Goal: Transaction & Acquisition: Download file/media

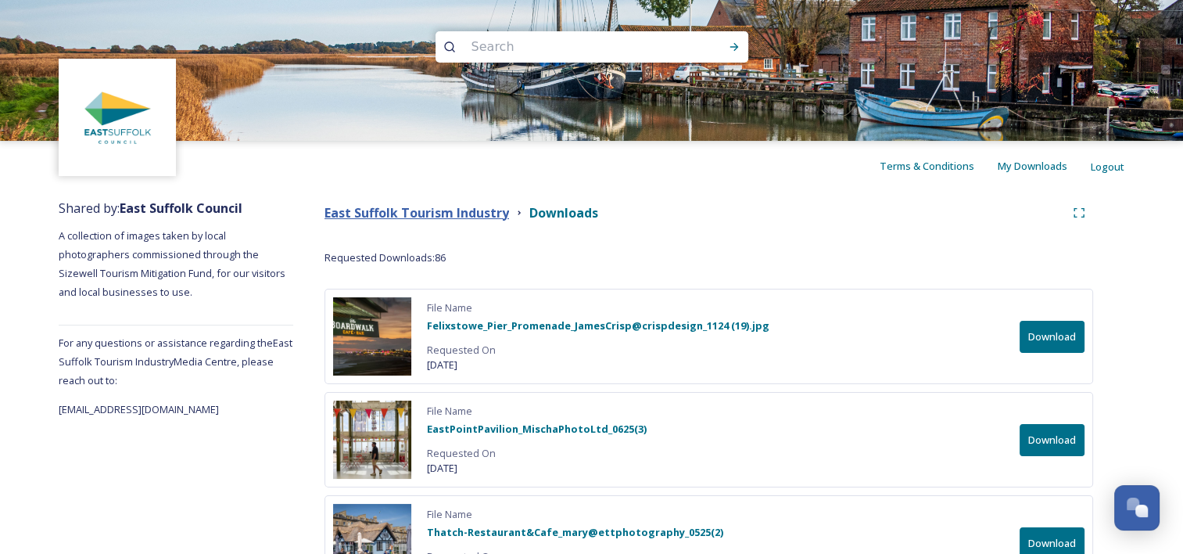
click at [426, 214] on strong "East Suffolk Tourism Industry" at bounding box center [417, 212] width 185 height 17
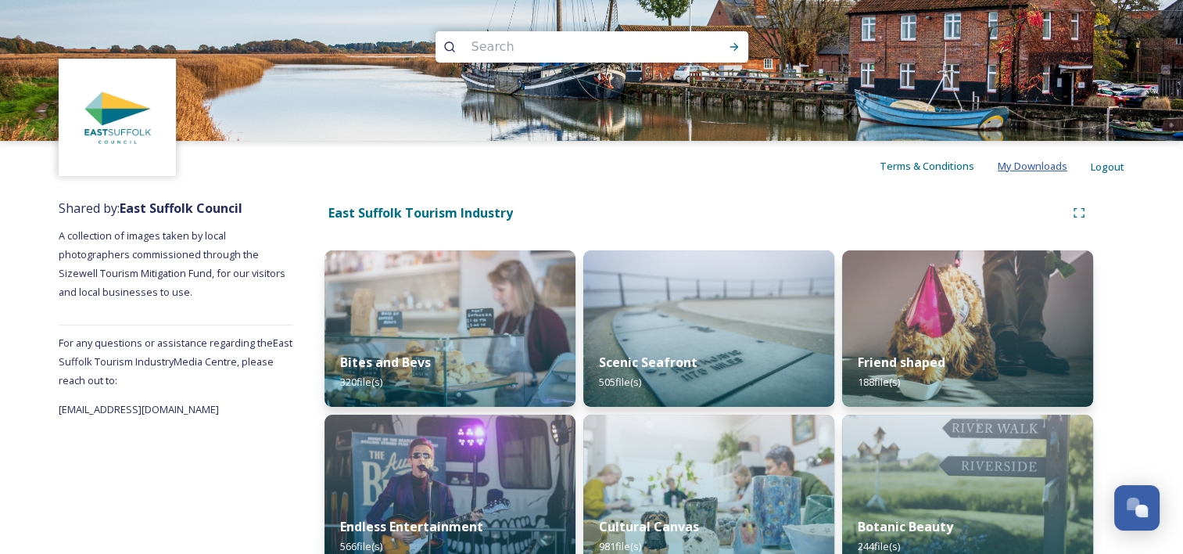
click at [1028, 161] on span "My Downloads" at bounding box center [1033, 166] width 70 height 14
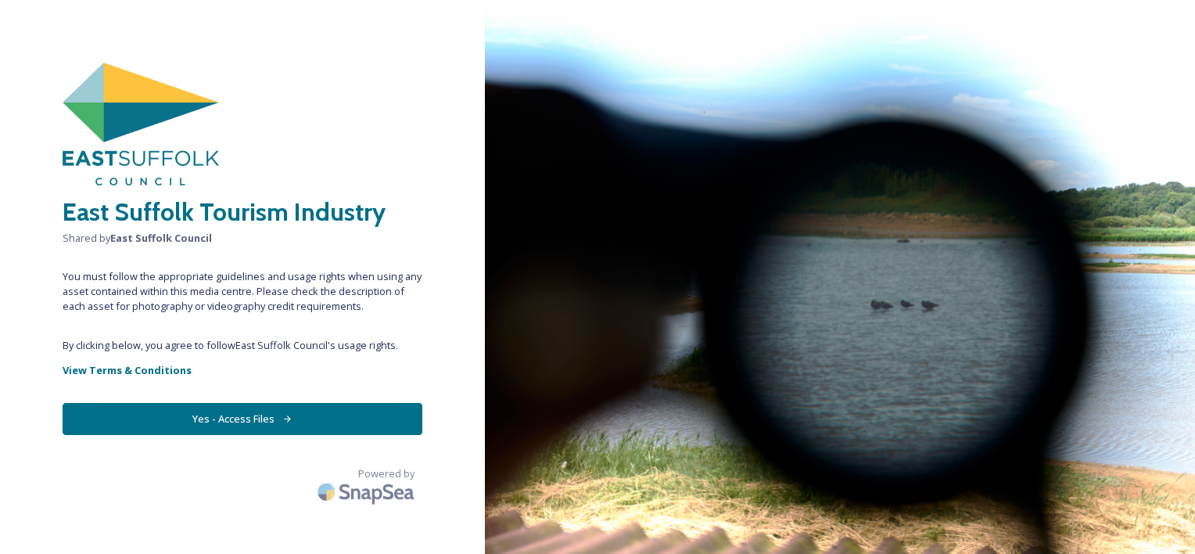
click at [242, 419] on button "Yes - Access Files" at bounding box center [243, 419] width 360 height 32
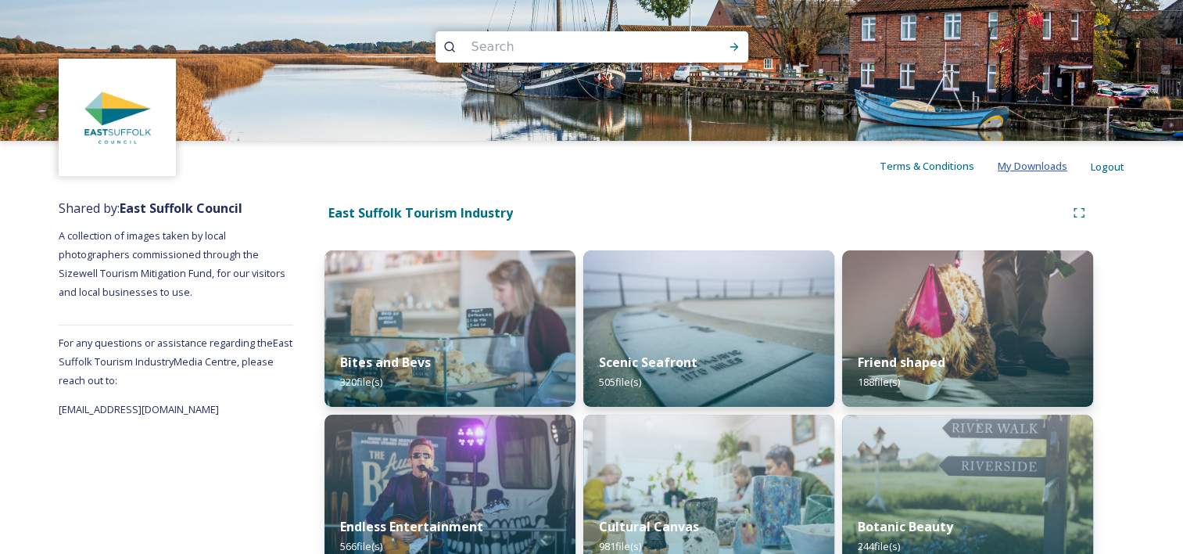
click at [1035, 170] on span "My Downloads" at bounding box center [1033, 166] width 70 height 14
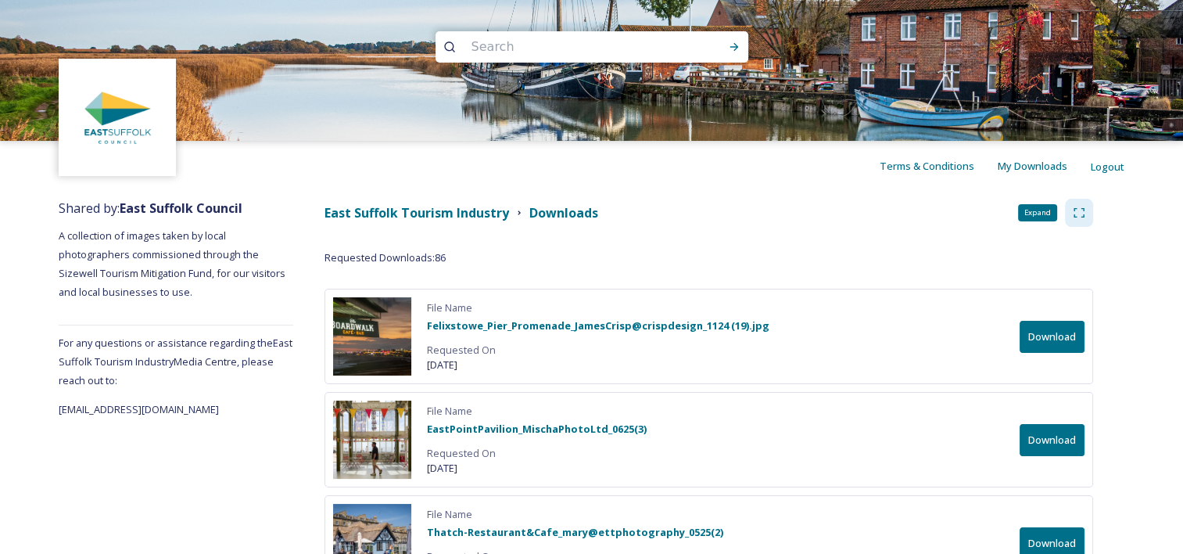
click at [1082, 213] on icon at bounding box center [1079, 212] width 13 height 13
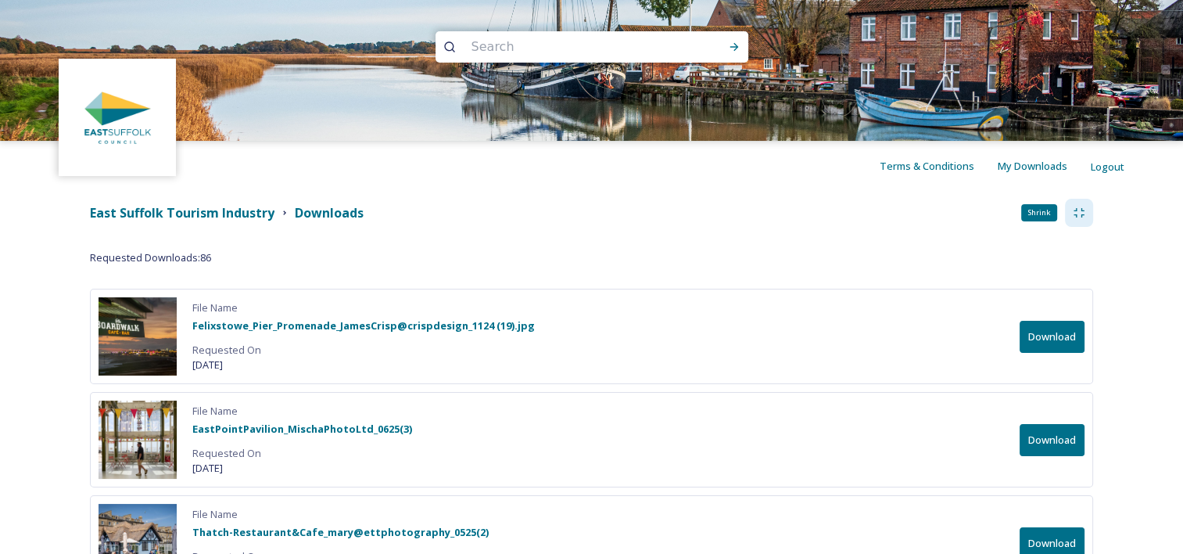
click at [1082, 213] on icon at bounding box center [1079, 212] width 13 height 13
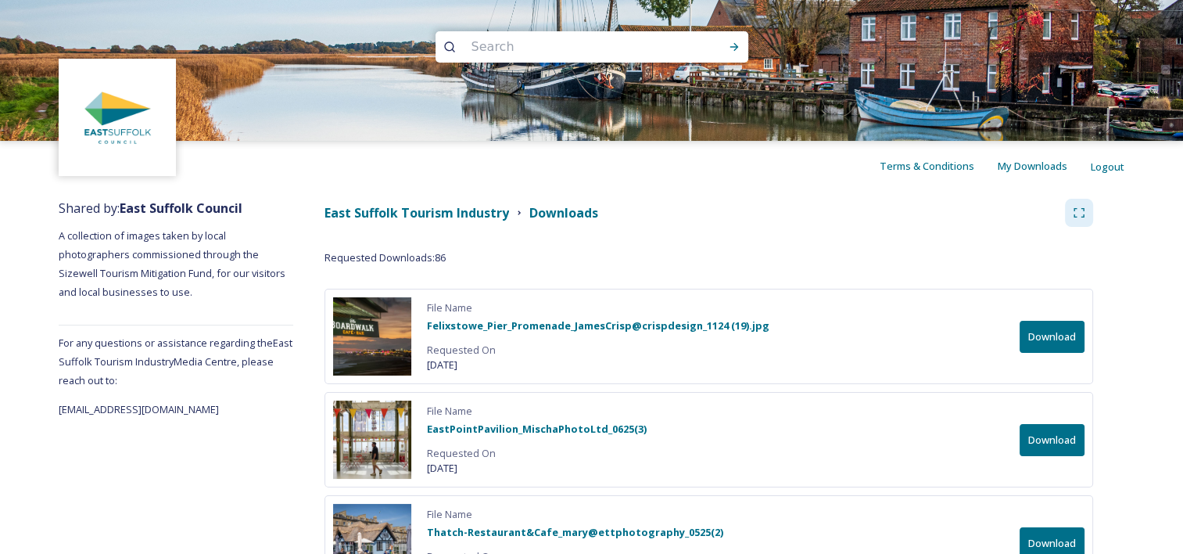
click at [402, 257] on span "Requested Downloads: 86" at bounding box center [385, 257] width 121 height 15
click at [1043, 329] on button "Download" at bounding box center [1052, 337] width 65 height 32
click at [1056, 439] on button "Download" at bounding box center [1052, 440] width 65 height 32
click at [1054, 541] on button "Download" at bounding box center [1052, 543] width 65 height 32
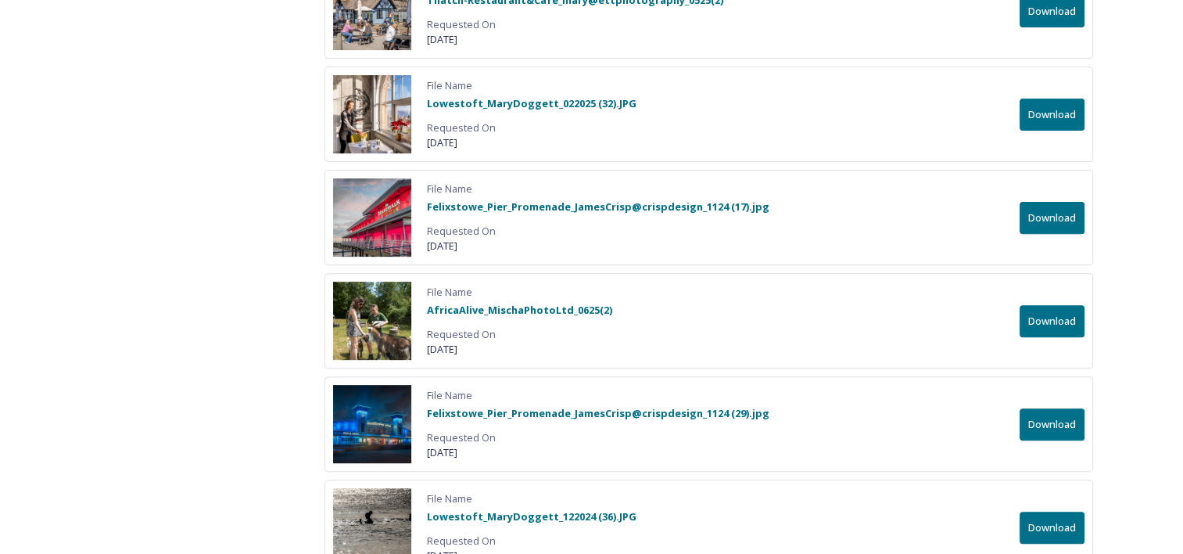
scroll to position [563, 0]
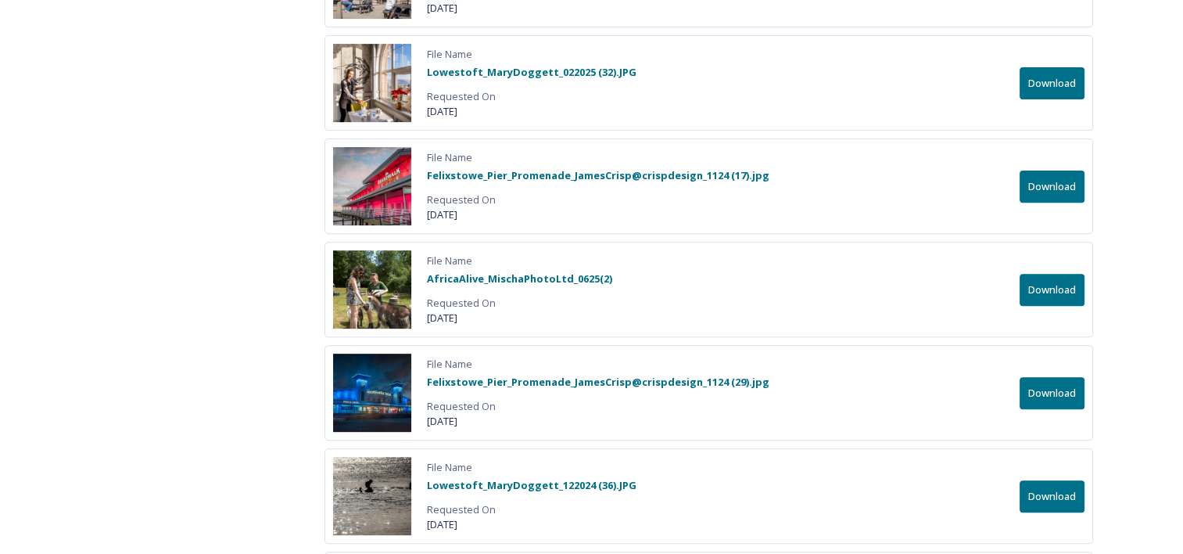
click at [1054, 88] on button "Download" at bounding box center [1052, 83] width 65 height 32
drag, startPoint x: 1049, startPoint y: 203, endPoint x: 1046, endPoint y: 180, distance: 23.7
click at [1046, 180] on div "File Name Felixstowe_Pier_Promenade_JamesCrisp@crispdesign_1124 (17).jpg Reques…" at bounding box center [709, 185] width 769 height 95
click at [1059, 288] on button "Download" at bounding box center [1052, 290] width 65 height 32
click at [1056, 390] on button "Download" at bounding box center [1052, 393] width 65 height 32
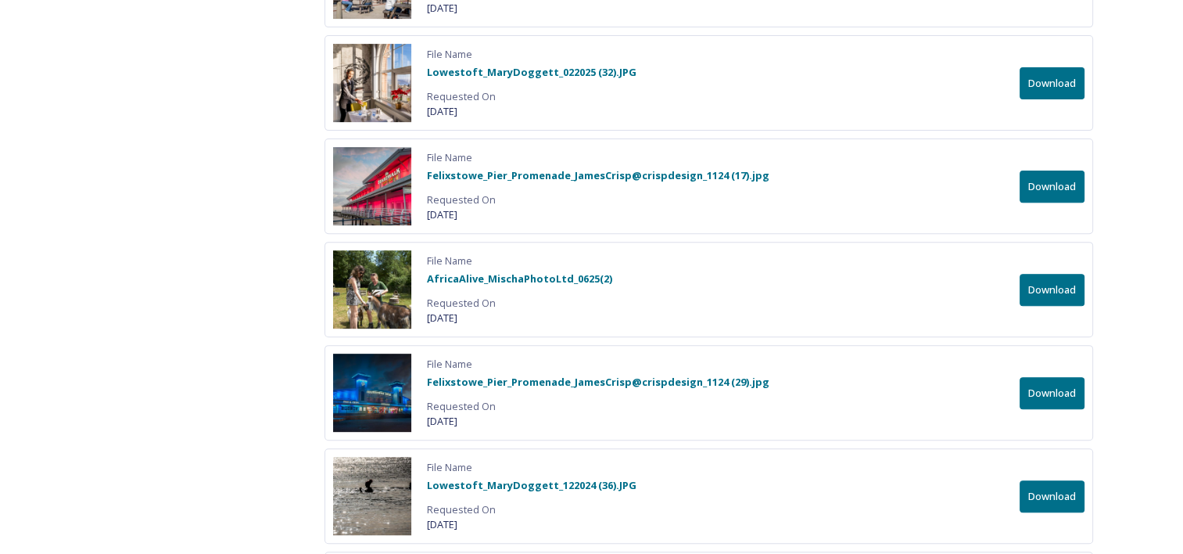
click at [1064, 494] on button "Download" at bounding box center [1052, 496] width 65 height 32
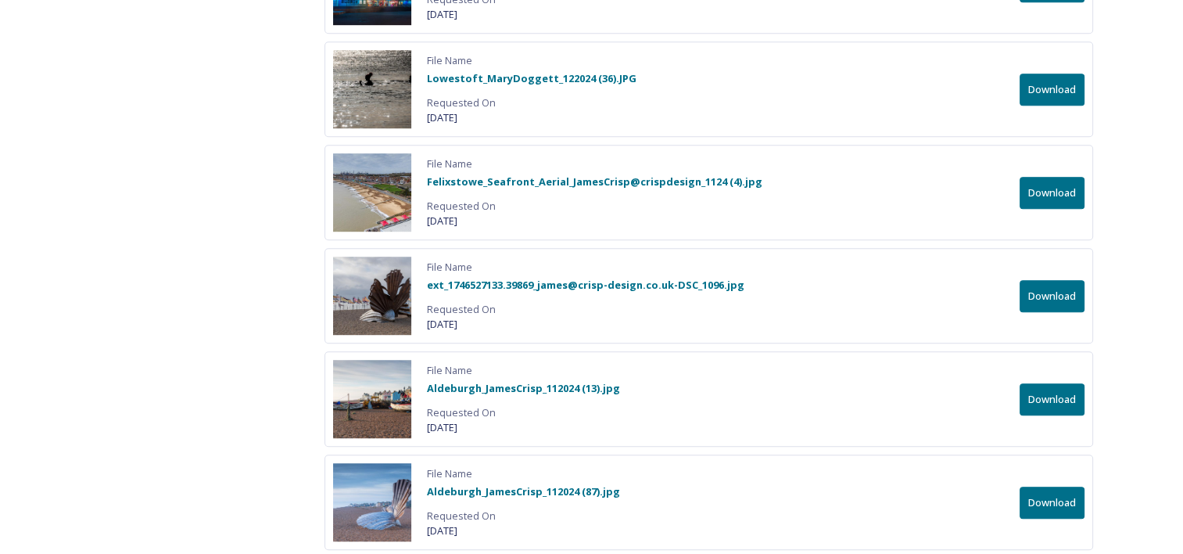
scroll to position [1001, 0]
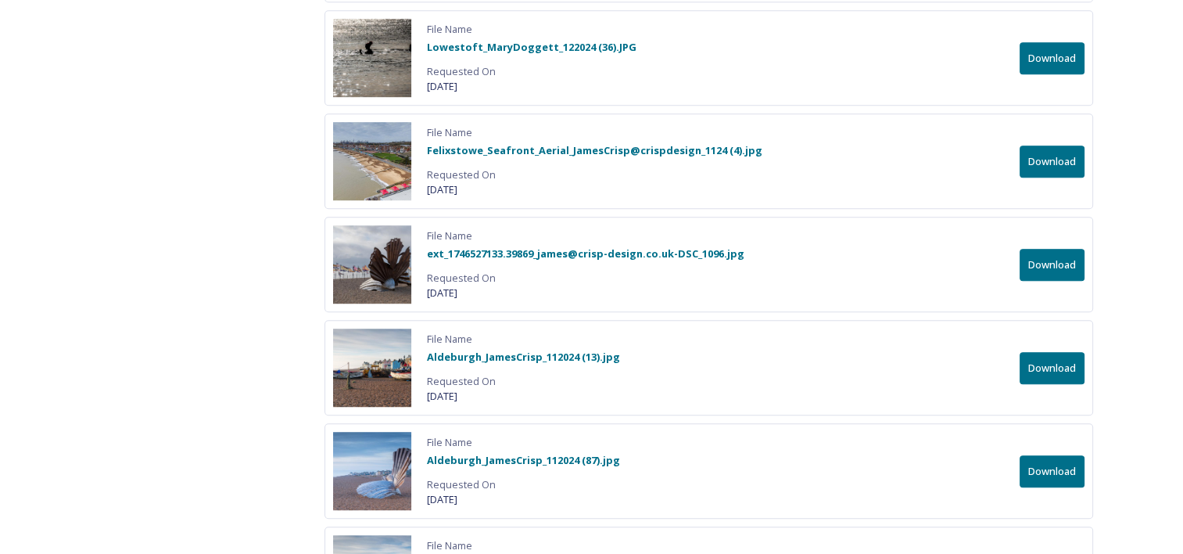
click at [1048, 53] on button "Download" at bounding box center [1052, 58] width 65 height 32
click at [1047, 157] on button "Download" at bounding box center [1052, 161] width 65 height 32
click at [1054, 262] on button "Download" at bounding box center [1052, 265] width 65 height 32
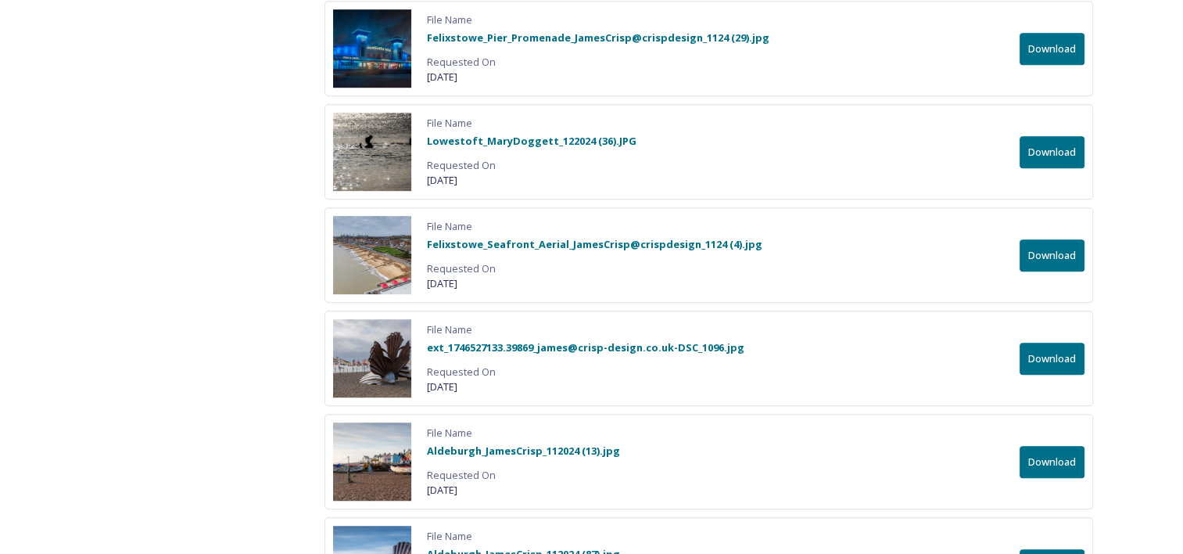
scroll to position [876, 0]
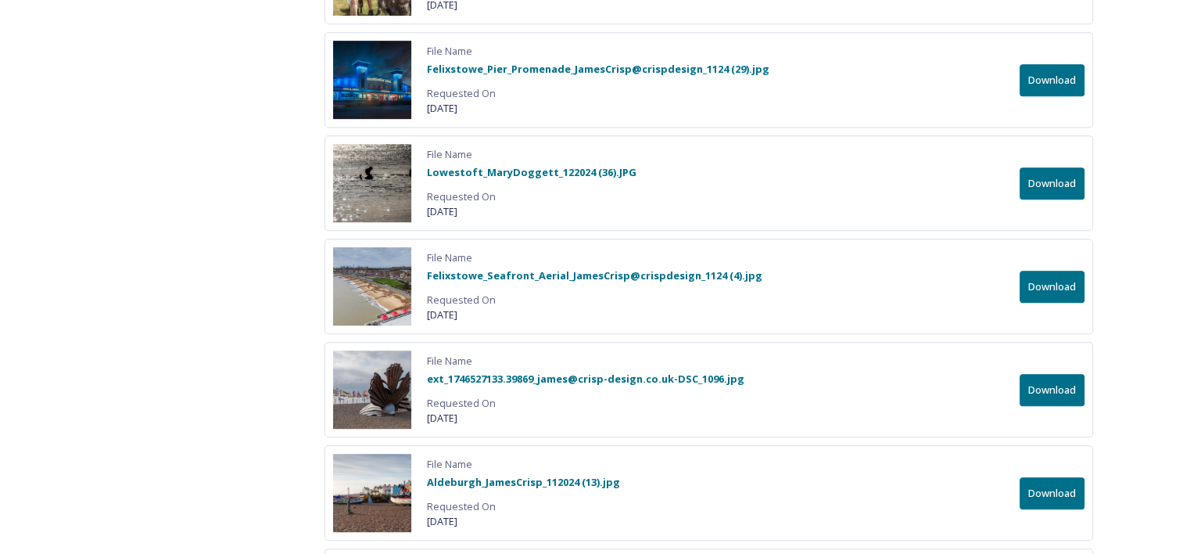
click at [1051, 72] on button "Download" at bounding box center [1052, 80] width 65 height 32
click at [1048, 173] on button "Download" at bounding box center [1052, 183] width 65 height 32
click at [1061, 282] on button "Download" at bounding box center [1052, 287] width 65 height 32
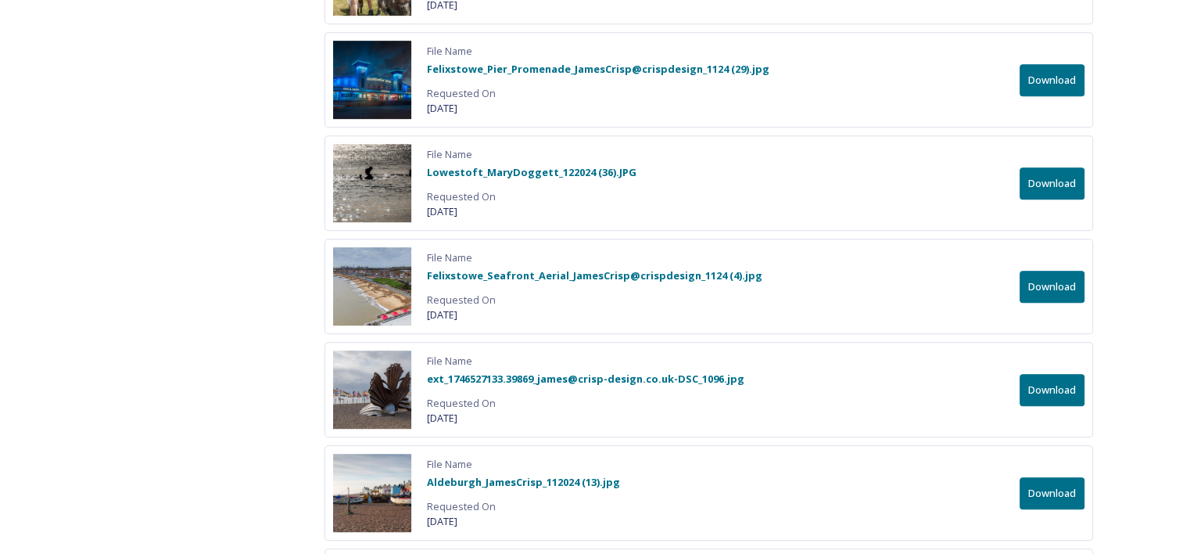
click at [1042, 383] on button "Download" at bounding box center [1052, 390] width 65 height 32
click at [1042, 487] on button "Download" at bounding box center [1052, 493] width 65 height 32
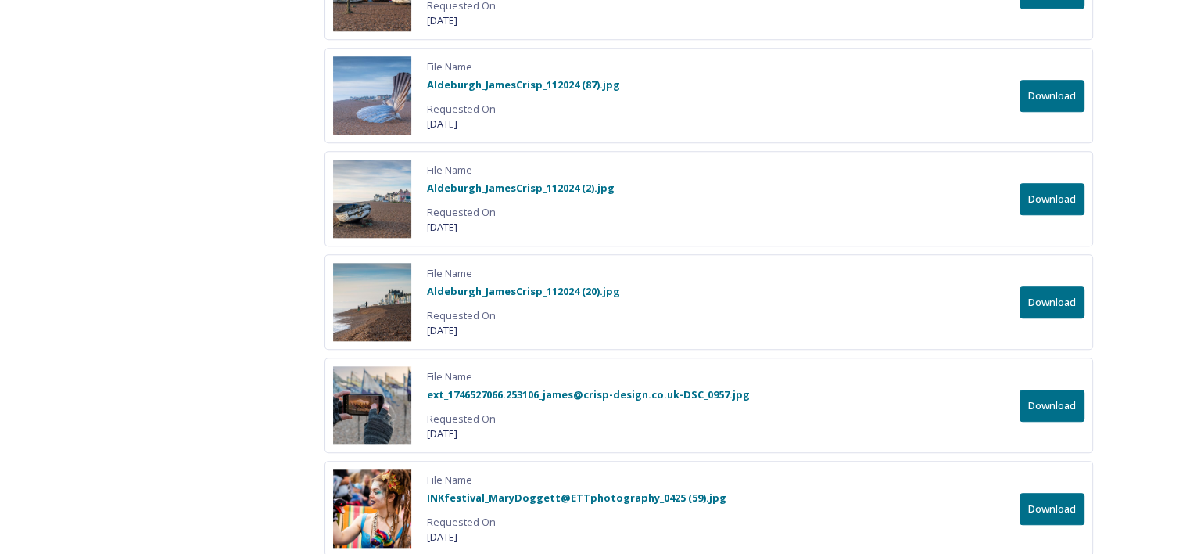
scroll to position [1408, 0]
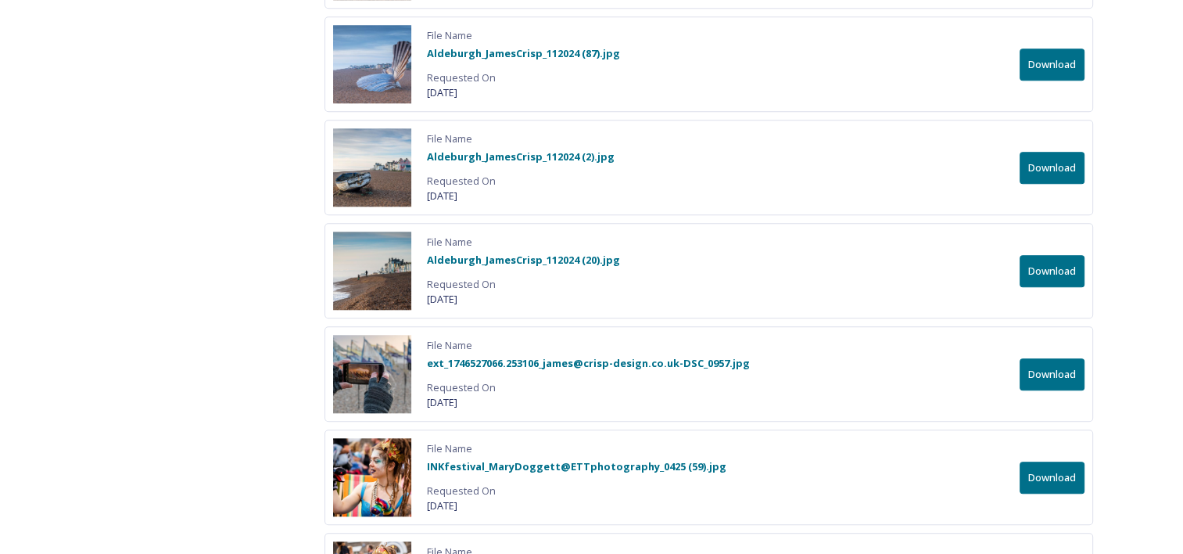
click at [1055, 59] on button "Download" at bounding box center [1052, 64] width 65 height 32
click at [1054, 159] on button "Download" at bounding box center [1052, 168] width 65 height 32
click at [1051, 266] on button "Download" at bounding box center [1052, 271] width 65 height 32
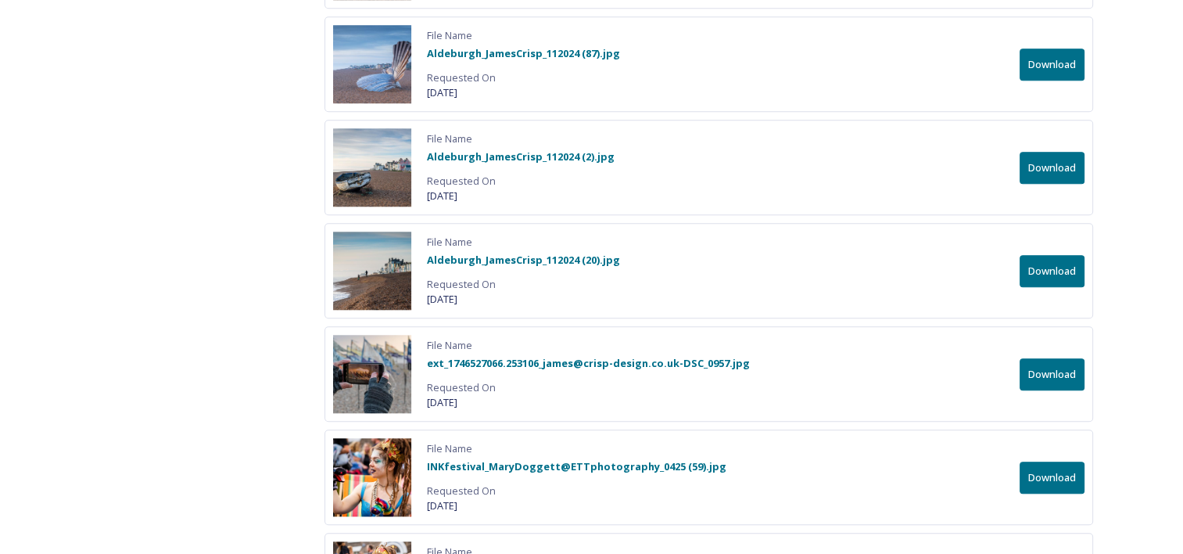
click at [1053, 364] on button "Download" at bounding box center [1052, 374] width 65 height 32
click at [1054, 469] on button "Download" at bounding box center [1052, 477] width 65 height 32
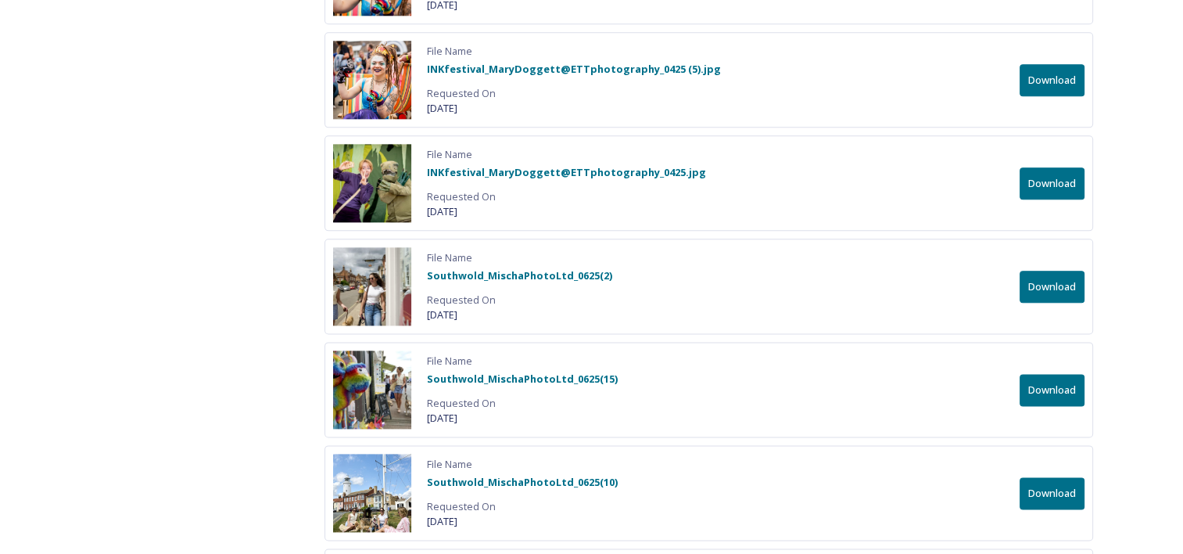
scroll to position [1940, 0]
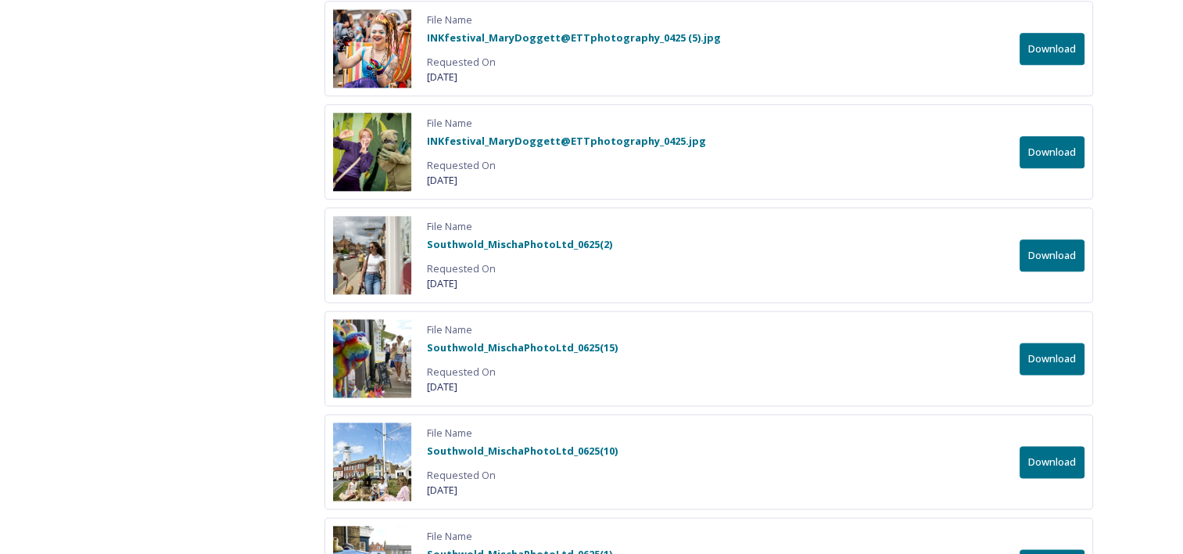
click at [1067, 38] on button "Download" at bounding box center [1052, 49] width 65 height 32
click at [1048, 142] on button "Download" at bounding box center [1052, 152] width 65 height 32
click at [1055, 242] on button "Download" at bounding box center [1052, 255] width 65 height 32
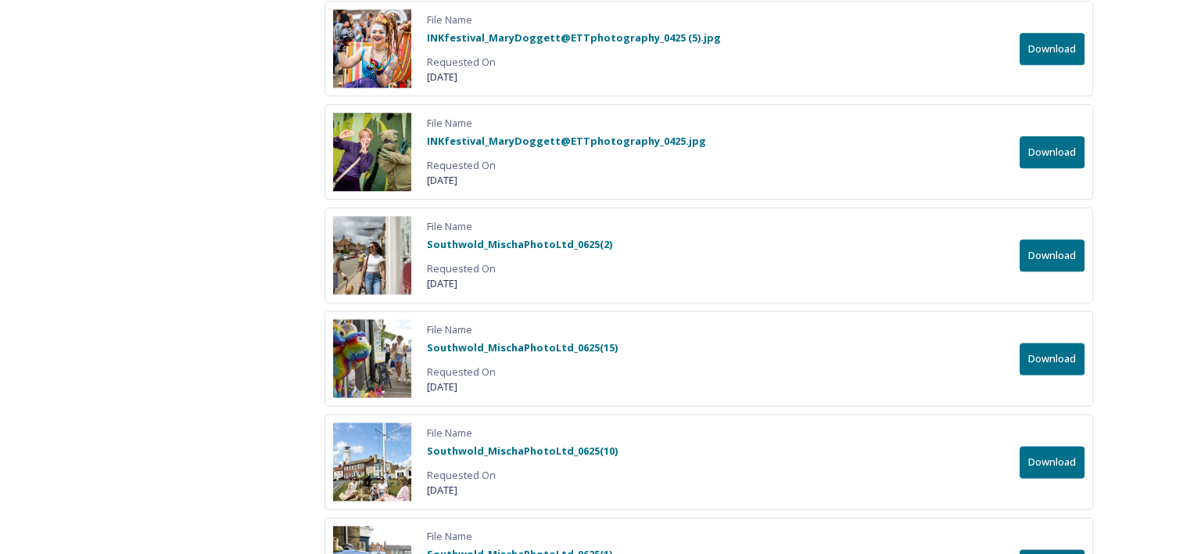
click at [1054, 347] on button "Download" at bounding box center [1052, 359] width 65 height 32
click at [1048, 450] on button "Download" at bounding box center [1052, 462] width 65 height 32
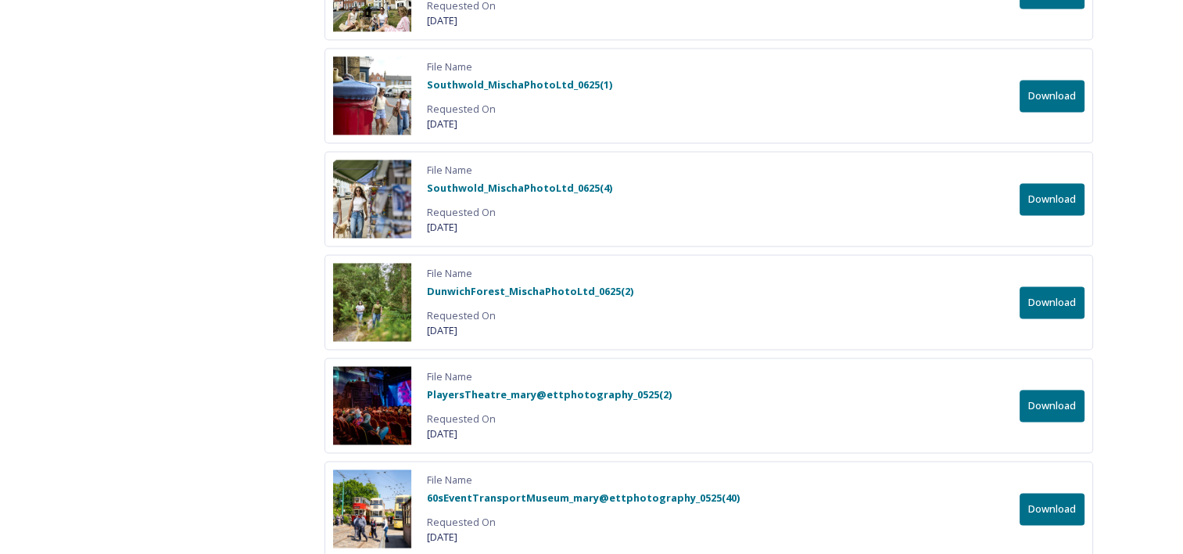
scroll to position [2440, 0]
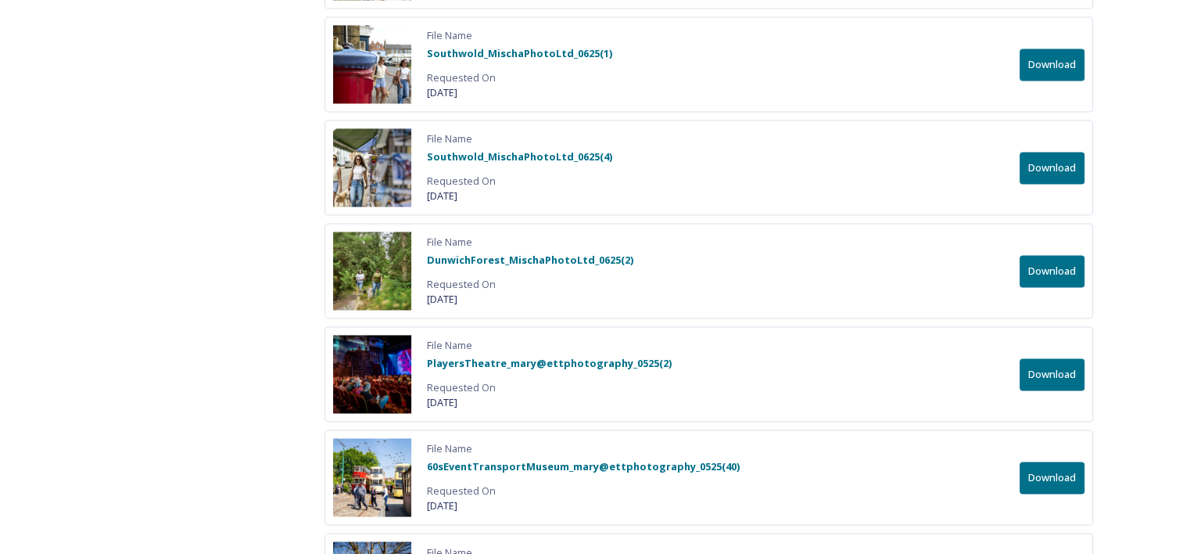
click at [1057, 56] on button "Download" at bounding box center [1052, 64] width 65 height 32
click at [1054, 160] on button "Download" at bounding box center [1052, 168] width 65 height 32
click at [1061, 260] on button "Download" at bounding box center [1052, 271] width 65 height 32
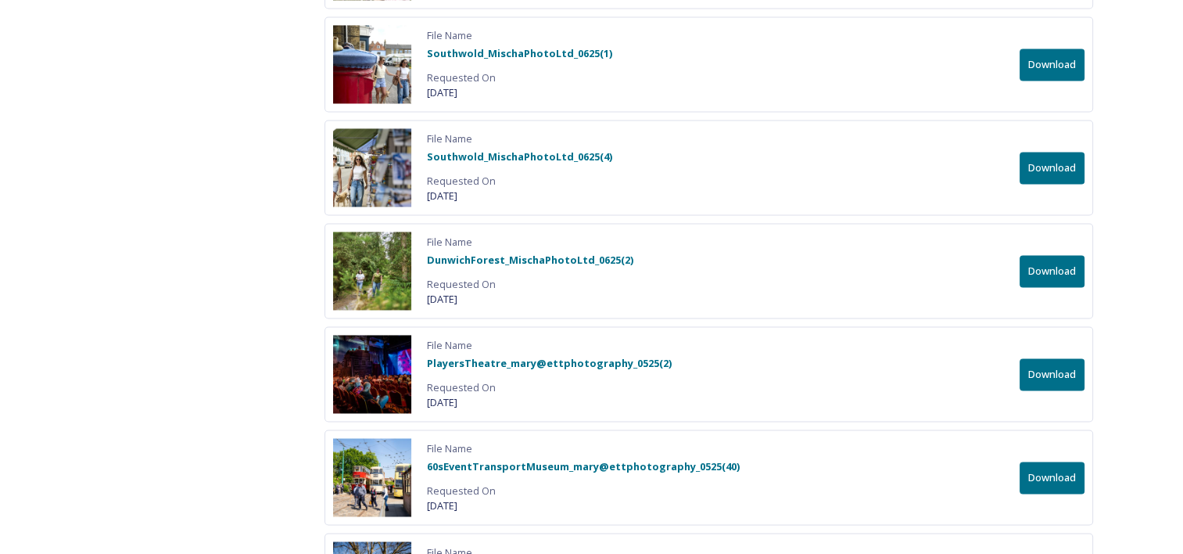
click at [1046, 363] on button "Download" at bounding box center [1052, 374] width 65 height 32
click at [1058, 472] on button "Download" at bounding box center [1052, 477] width 65 height 32
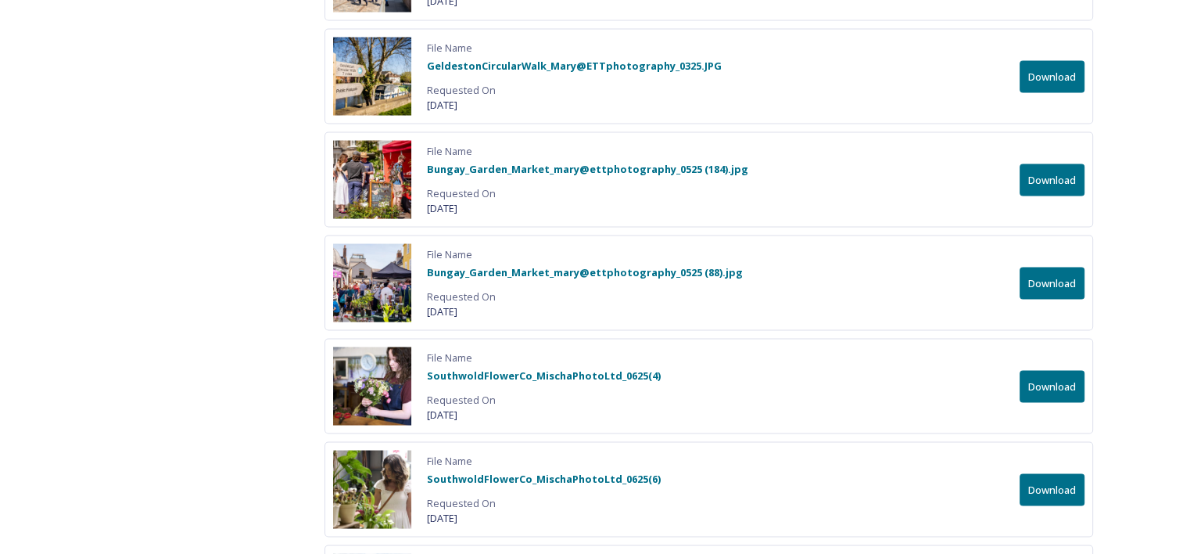
scroll to position [2951, 0]
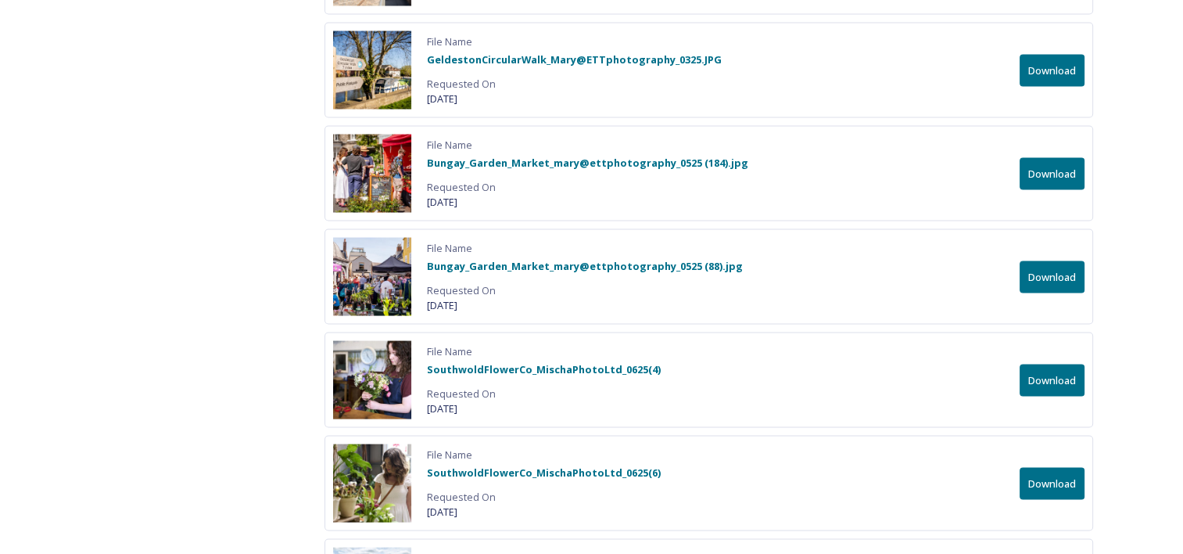
click at [1053, 58] on button "Download" at bounding box center [1052, 70] width 65 height 32
click at [1055, 165] on button "Download" at bounding box center [1052, 173] width 65 height 32
click at [1054, 260] on button "Download" at bounding box center [1052, 276] width 65 height 32
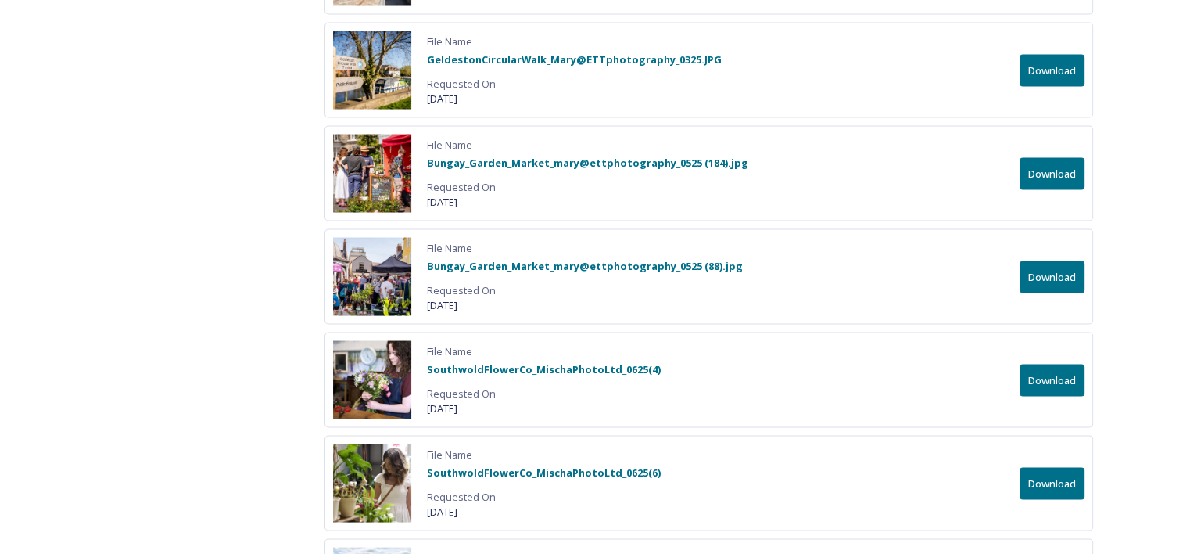
click at [1057, 368] on button "Download" at bounding box center [1052, 380] width 65 height 32
click at [1050, 472] on button "Download" at bounding box center [1052, 483] width 65 height 32
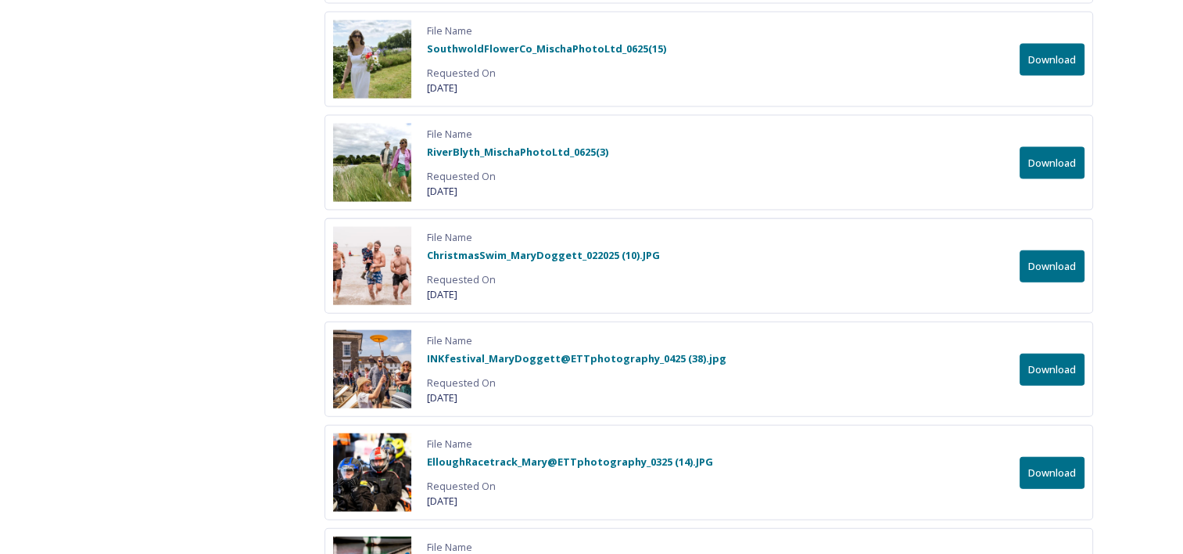
scroll to position [3483, 0]
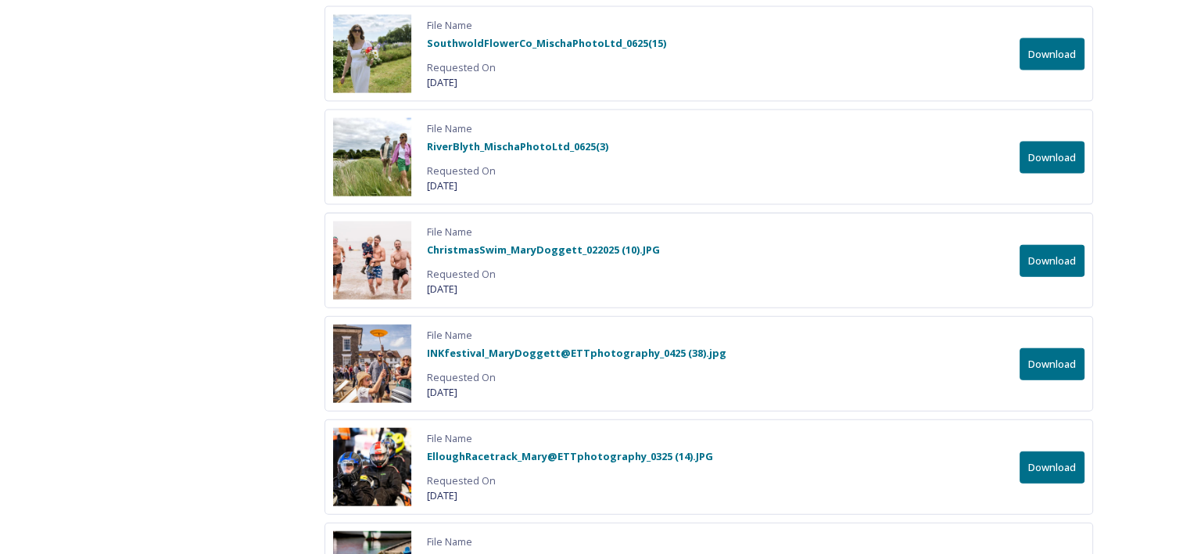
click at [1040, 44] on button "Download" at bounding box center [1052, 54] width 65 height 32
click at [1063, 152] on button "Download" at bounding box center [1052, 158] width 65 height 32
click at [1047, 250] on button "Download" at bounding box center [1052, 261] width 65 height 32
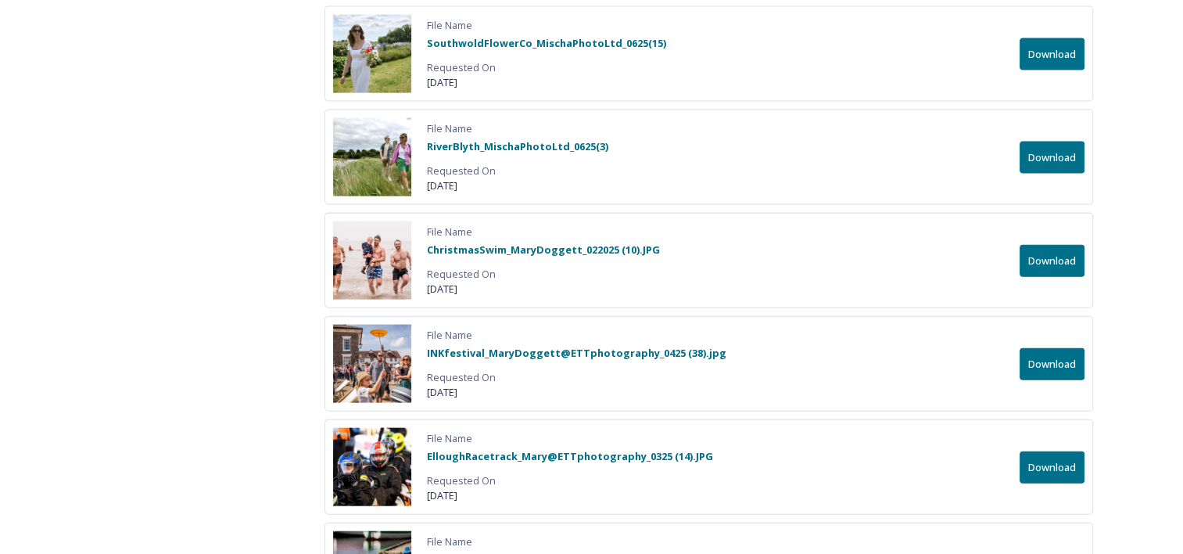
click at [1052, 360] on button "Download" at bounding box center [1052, 364] width 65 height 32
click at [1059, 454] on button "Download" at bounding box center [1052, 467] width 65 height 32
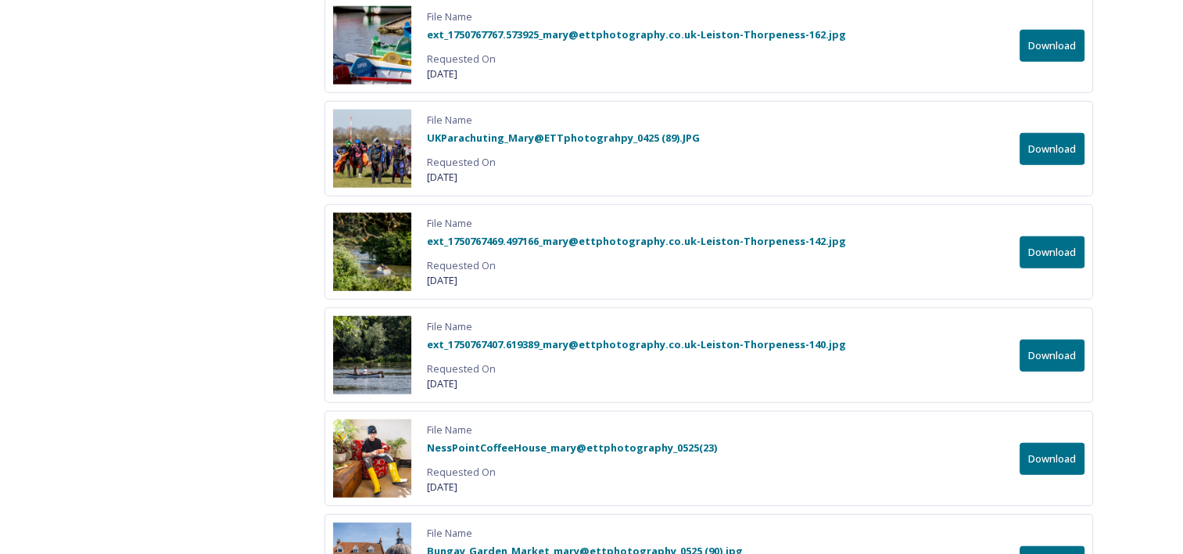
scroll to position [4015, 0]
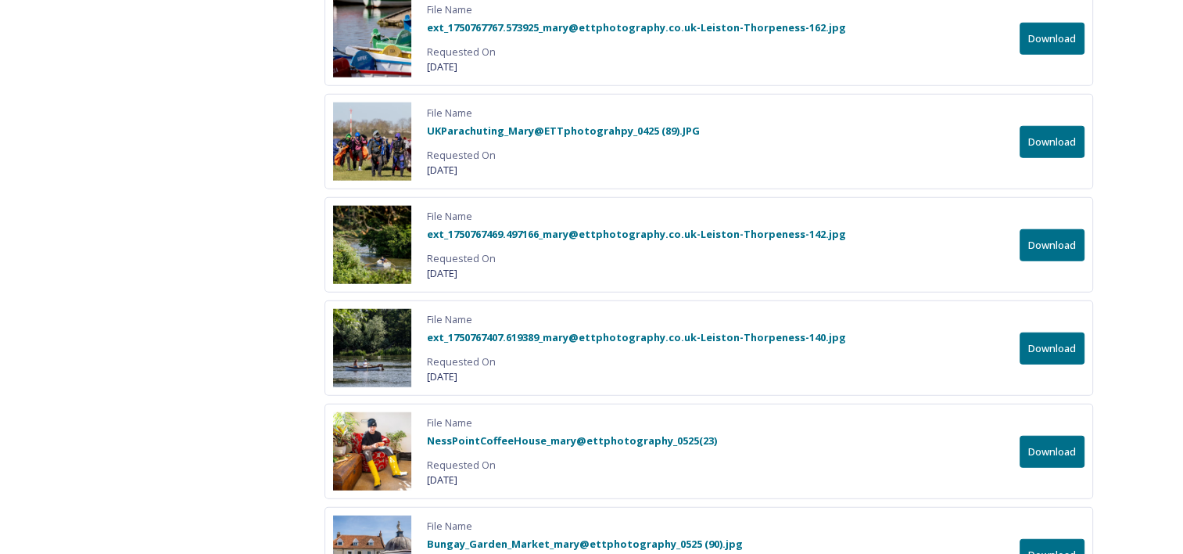
click at [1049, 31] on button "Download" at bounding box center [1052, 39] width 65 height 32
click at [1054, 127] on button "Download" at bounding box center [1052, 142] width 65 height 32
click at [1048, 235] on button "Download" at bounding box center [1052, 245] width 65 height 32
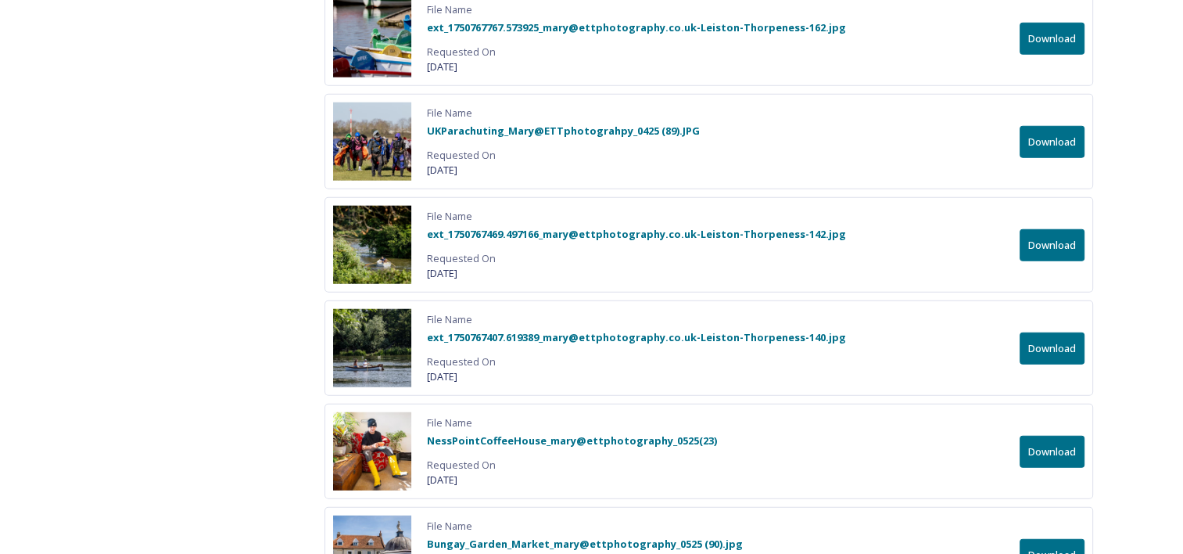
click at [1059, 333] on button "Download" at bounding box center [1052, 348] width 65 height 32
click at [1054, 438] on button "Download" at bounding box center [1052, 452] width 65 height 32
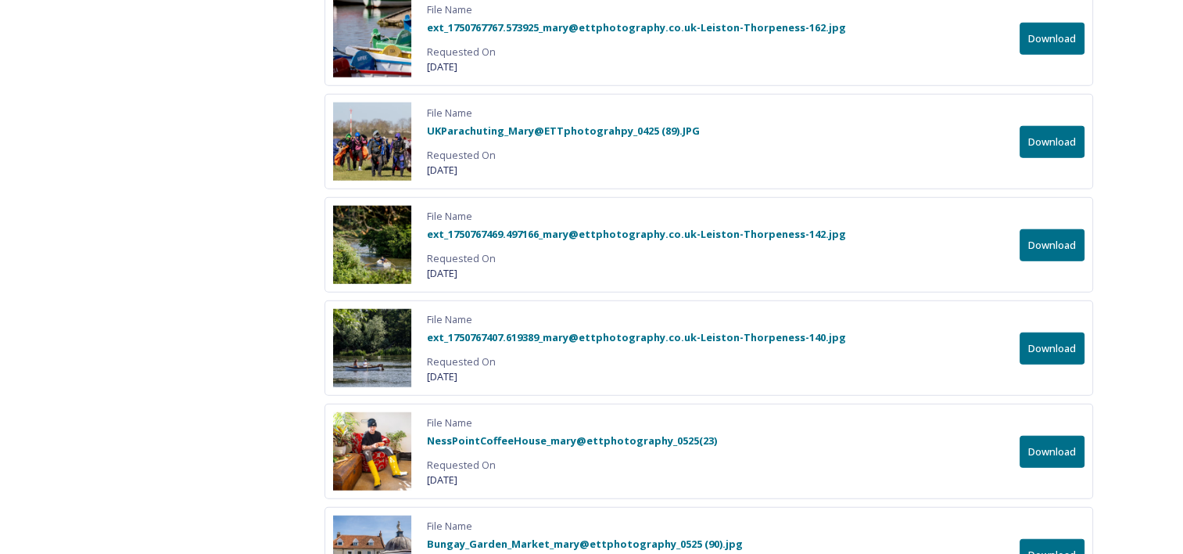
click at [1054, 539] on button "Download" at bounding box center [1052, 555] width 65 height 32
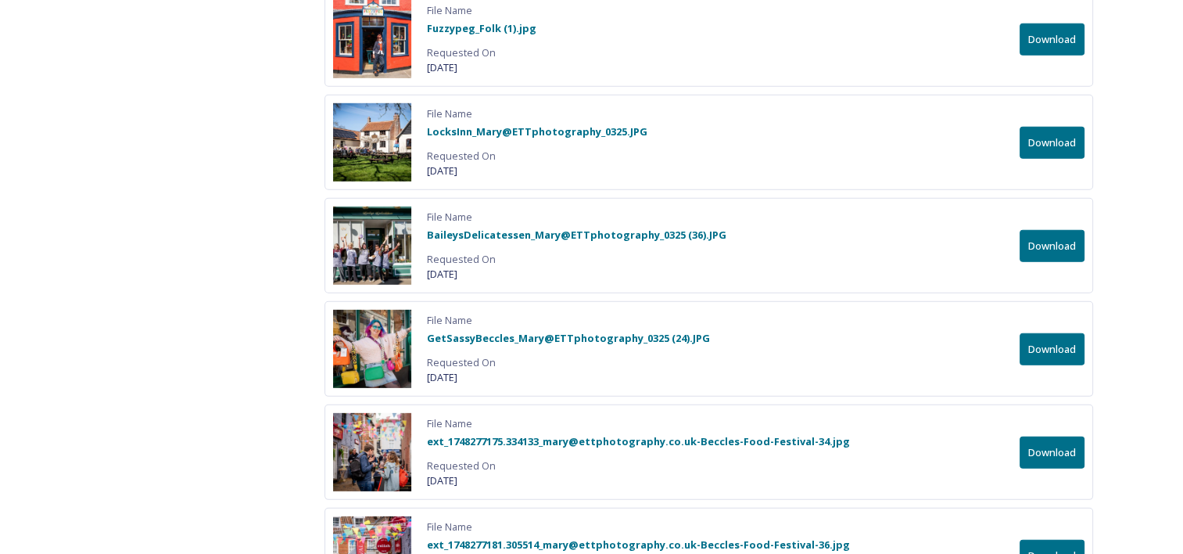
scroll to position [4641, 0]
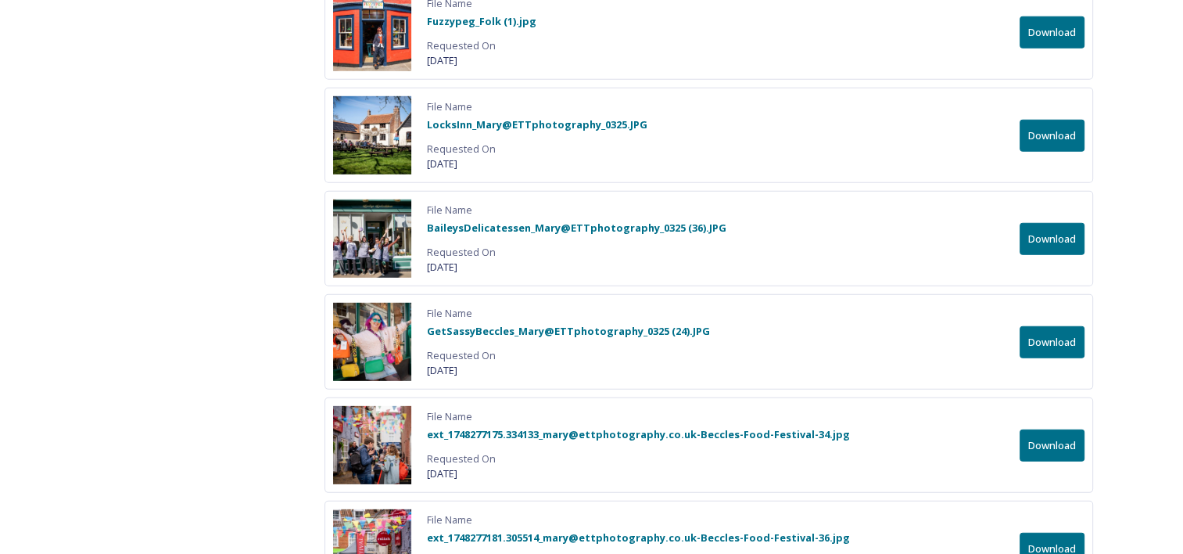
click at [1048, 16] on button "Download" at bounding box center [1052, 32] width 65 height 32
click at [1129, 102] on div "Shared by: East Suffolk Council A collection of images taken by local photograp…" at bounding box center [591, 62] width 1183 height 9024
click at [1046, 122] on button "Download" at bounding box center [1052, 136] width 65 height 32
click at [1142, 146] on div "Shared by: East Suffolk Council A collection of images taken by local photograp…" at bounding box center [591, 62] width 1183 height 9024
click at [1042, 223] on button "Download" at bounding box center [1052, 239] width 65 height 32
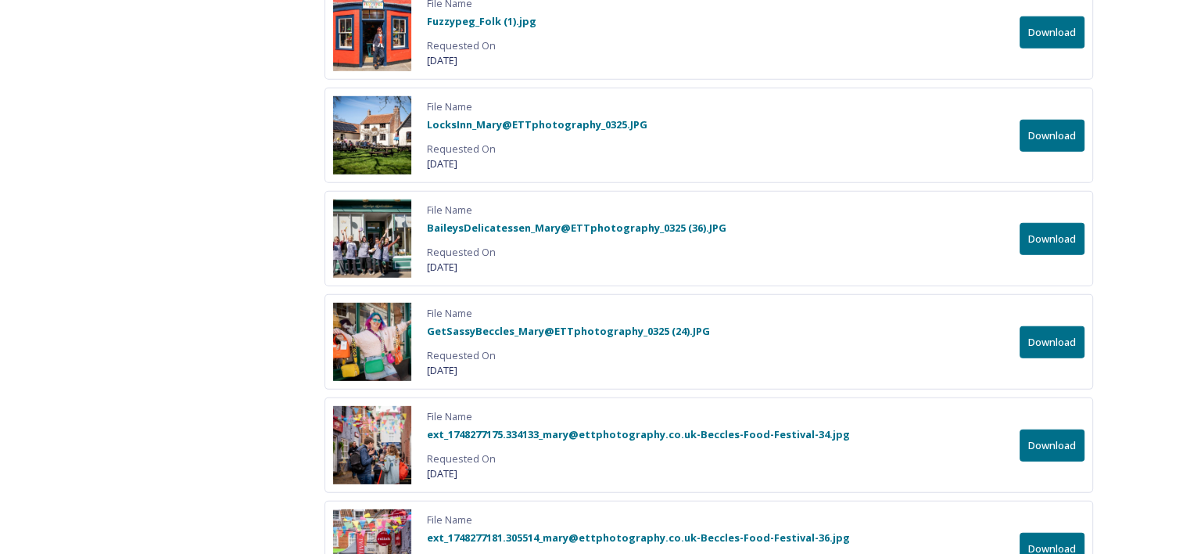
click at [1127, 240] on div "Shared by: East Suffolk Council A collection of images taken by local photograp…" at bounding box center [591, 62] width 1183 height 9024
click at [1061, 326] on button "Download" at bounding box center [1052, 342] width 65 height 32
click at [1133, 311] on div "Shared by: East Suffolk Council A collection of images taken by local photograp…" at bounding box center [591, 62] width 1183 height 9024
click at [1058, 429] on button "Download" at bounding box center [1052, 445] width 65 height 32
click at [1136, 421] on div "Shared by: East Suffolk Council A collection of images taken by local photograp…" at bounding box center [591, 62] width 1183 height 9024
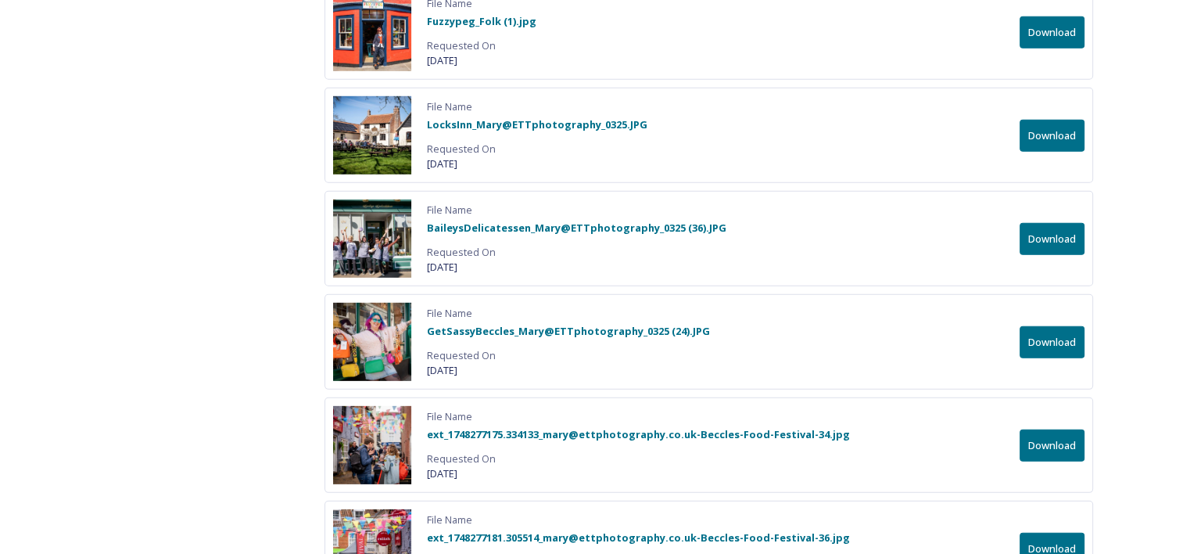
click at [1052, 533] on button "Download" at bounding box center [1052, 549] width 65 height 32
click at [1137, 508] on div "Shared by: East Suffolk Council A collection of images taken by local photograp…" at bounding box center [591, 62] width 1183 height 9024
click at [1054, 533] on button "Download" at bounding box center [1052, 549] width 65 height 32
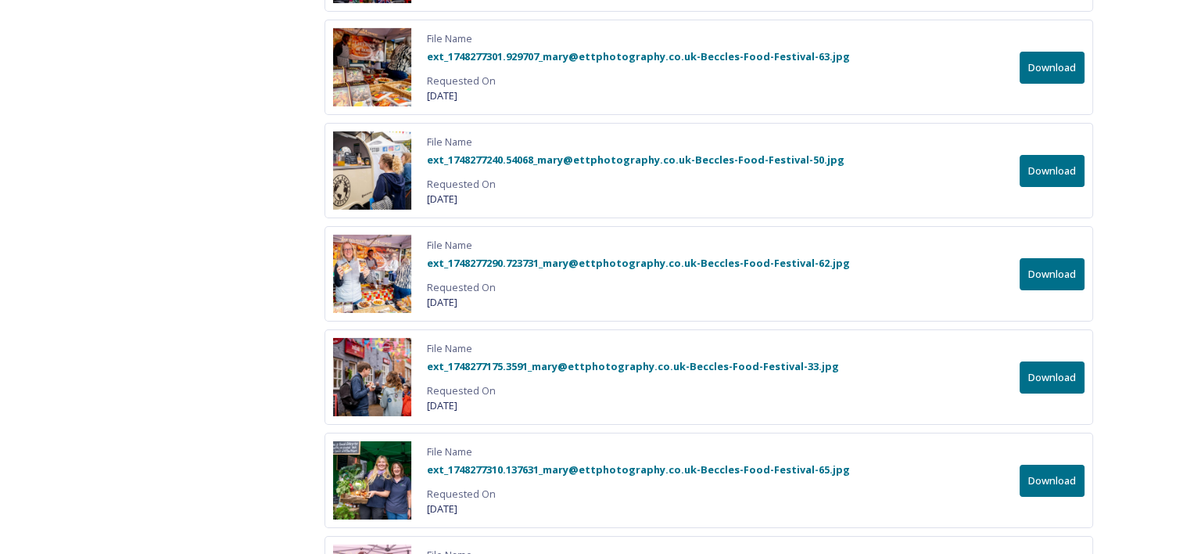
scroll to position [5234, 0]
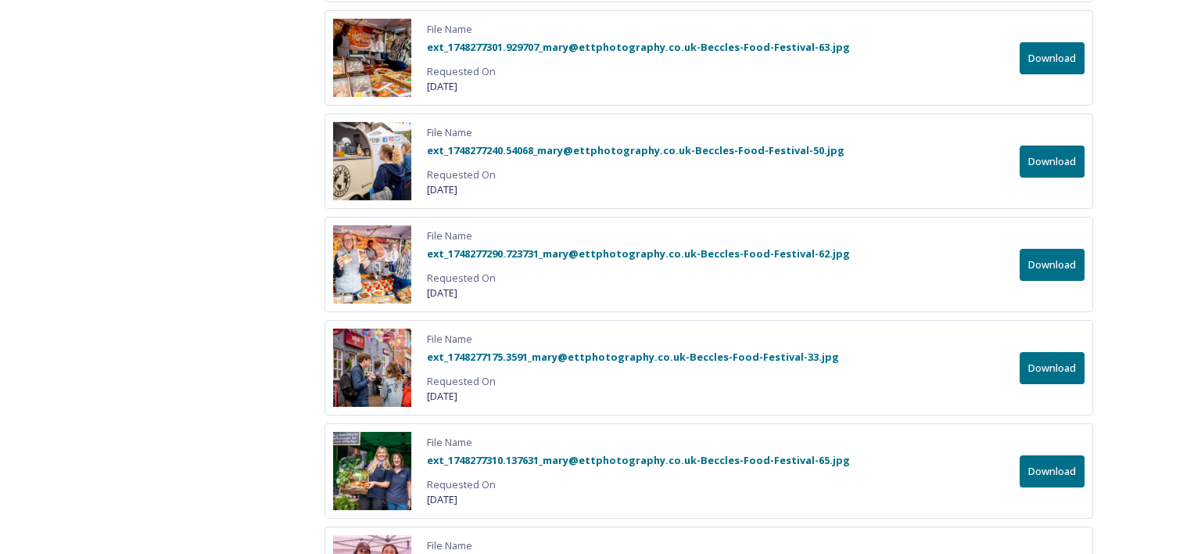
click at [1054, 42] on button "Download" at bounding box center [1052, 58] width 65 height 32
click at [1055, 145] on button "Download" at bounding box center [1052, 161] width 65 height 32
click at [1052, 249] on button "Download" at bounding box center [1052, 265] width 65 height 32
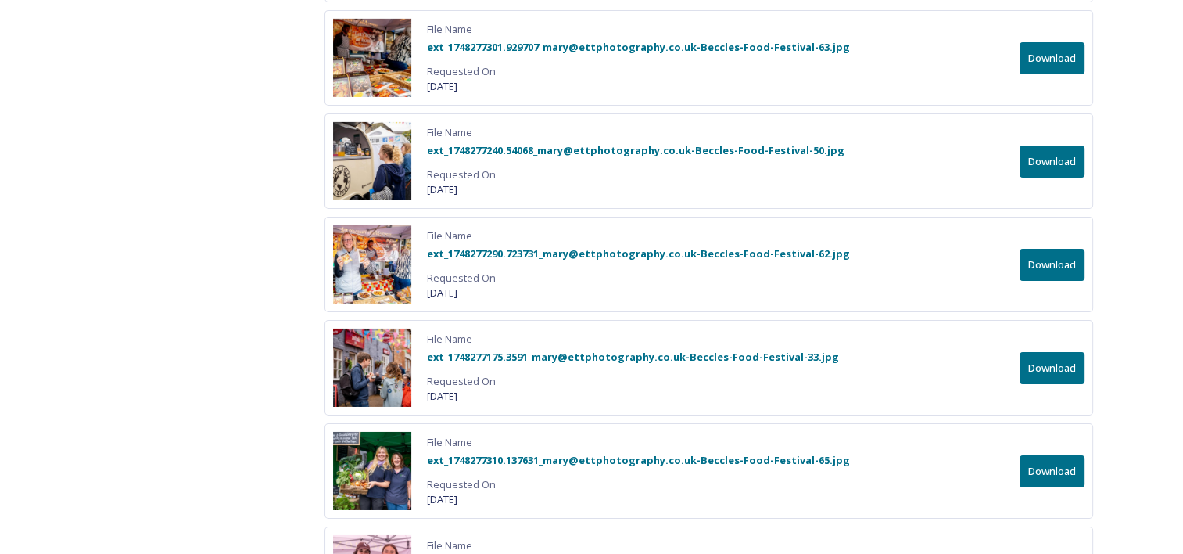
click at [1048, 352] on button "Download" at bounding box center [1052, 368] width 65 height 32
click at [1051, 455] on button "Download" at bounding box center [1052, 471] width 65 height 32
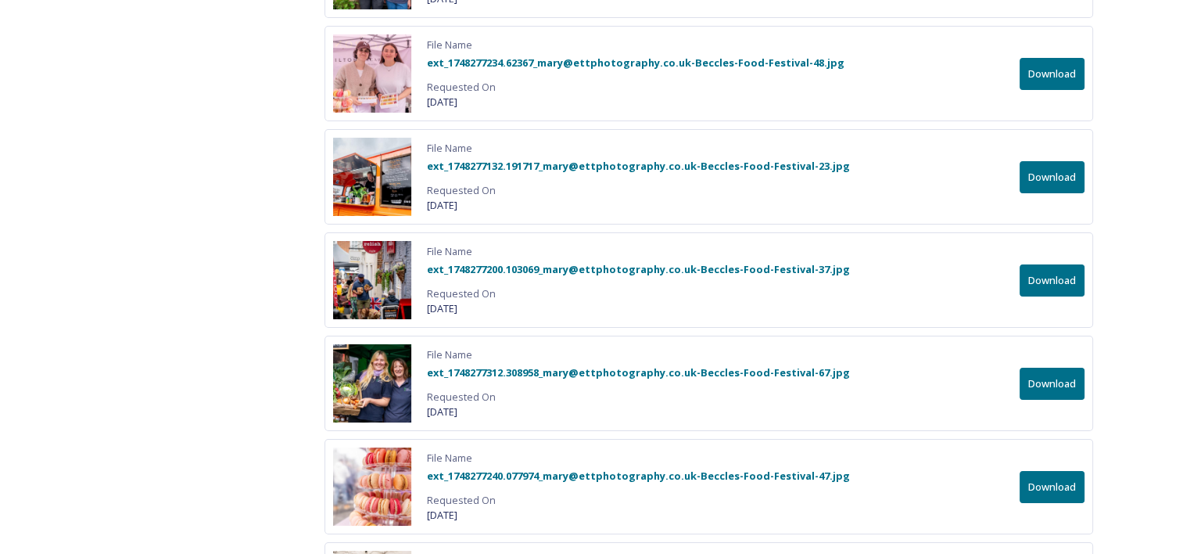
scroll to position [5746, 0]
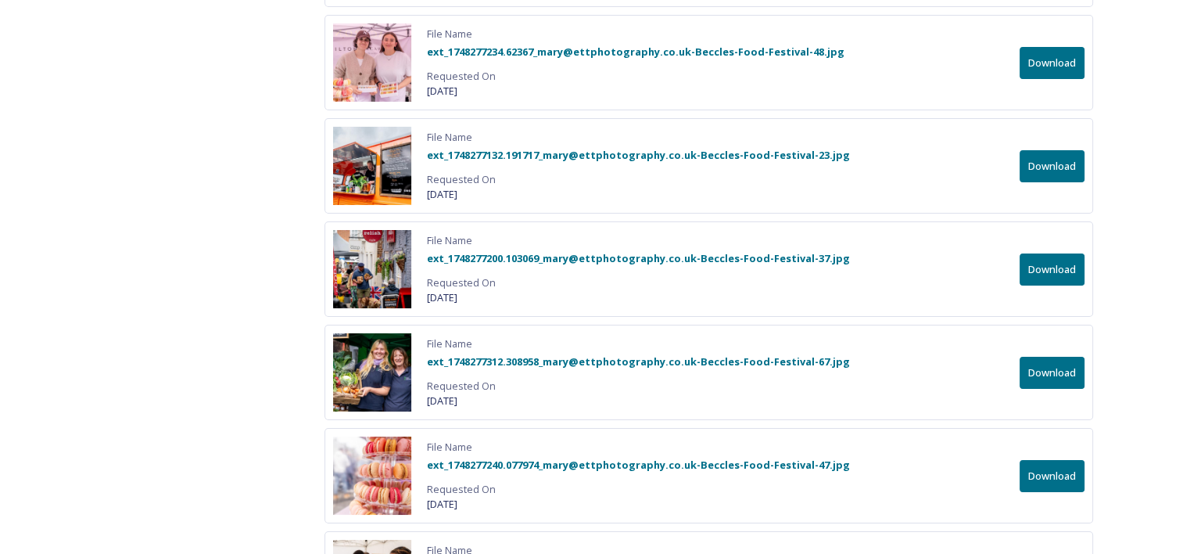
click at [1045, 47] on button "Download" at bounding box center [1052, 63] width 65 height 32
click at [1049, 150] on button "Download" at bounding box center [1052, 166] width 65 height 32
click at [1061, 253] on button "Download" at bounding box center [1052, 269] width 65 height 32
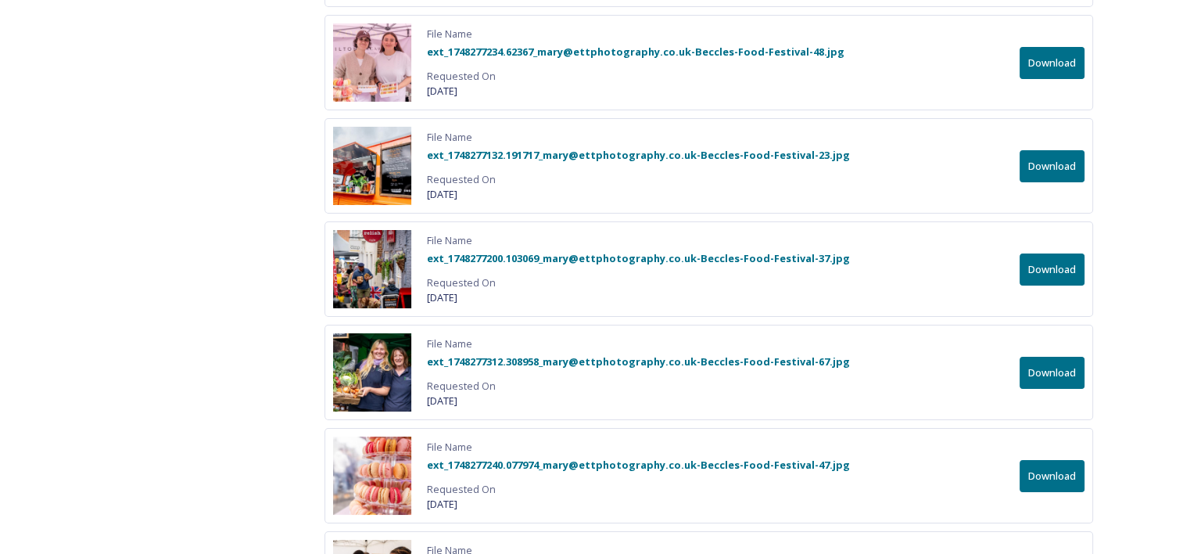
click at [1058, 357] on button "Download" at bounding box center [1052, 373] width 65 height 32
click at [1050, 460] on button "Download" at bounding box center [1052, 476] width 65 height 32
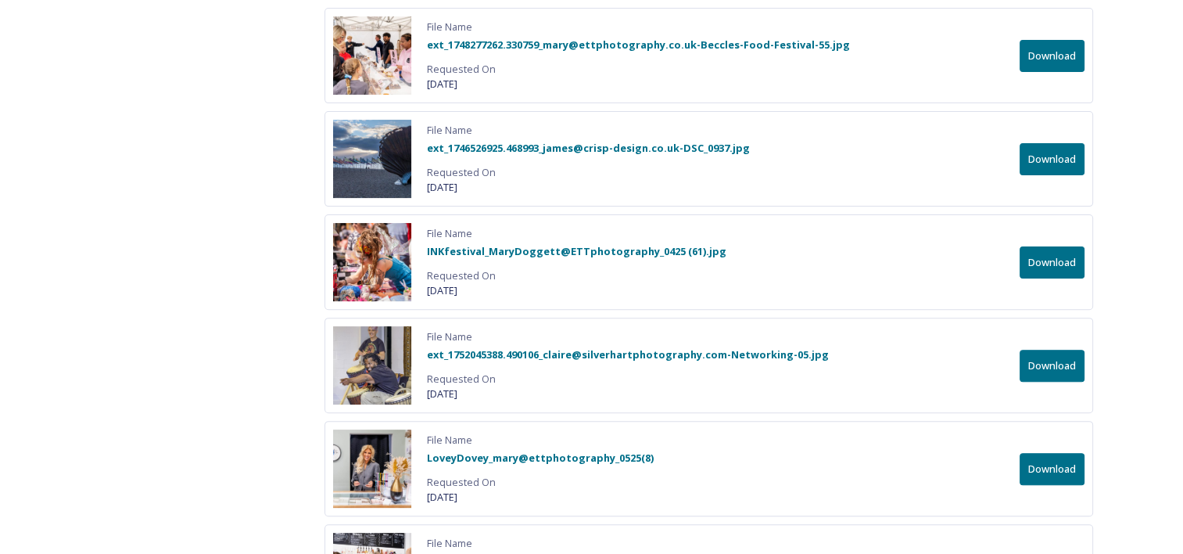
scroll to position [6382, 0]
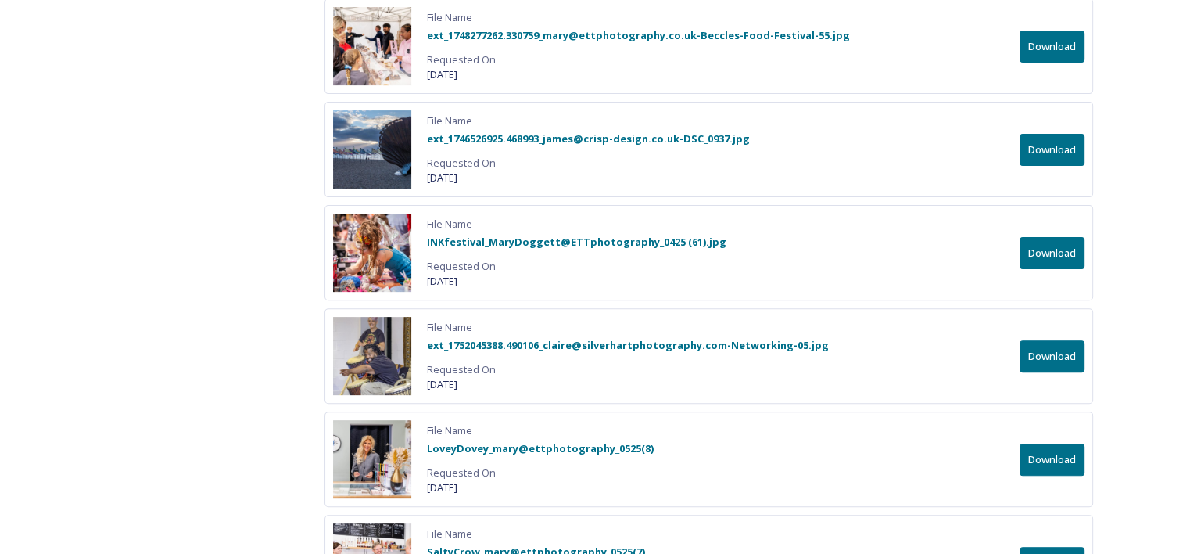
click at [1048, 31] on button "Download" at bounding box center [1052, 47] width 65 height 32
click at [1047, 134] on button "Download" at bounding box center [1052, 150] width 65 height 32
click at [1057, 237] on button "Download" at bounding box center [1052, 253] width 65 height 32
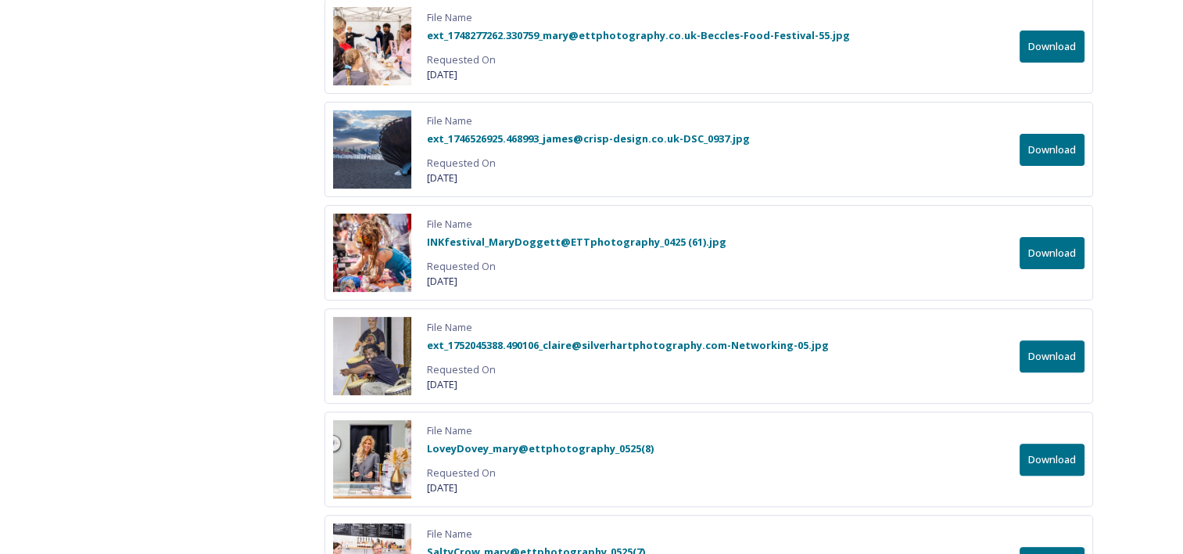
click at [1065, 340] on button "Download" at bounding box center [1052, 356] width 65 height 32
click at [1058, 444] on button "Download" at bounding box center [1052, 460] width 65 height 32
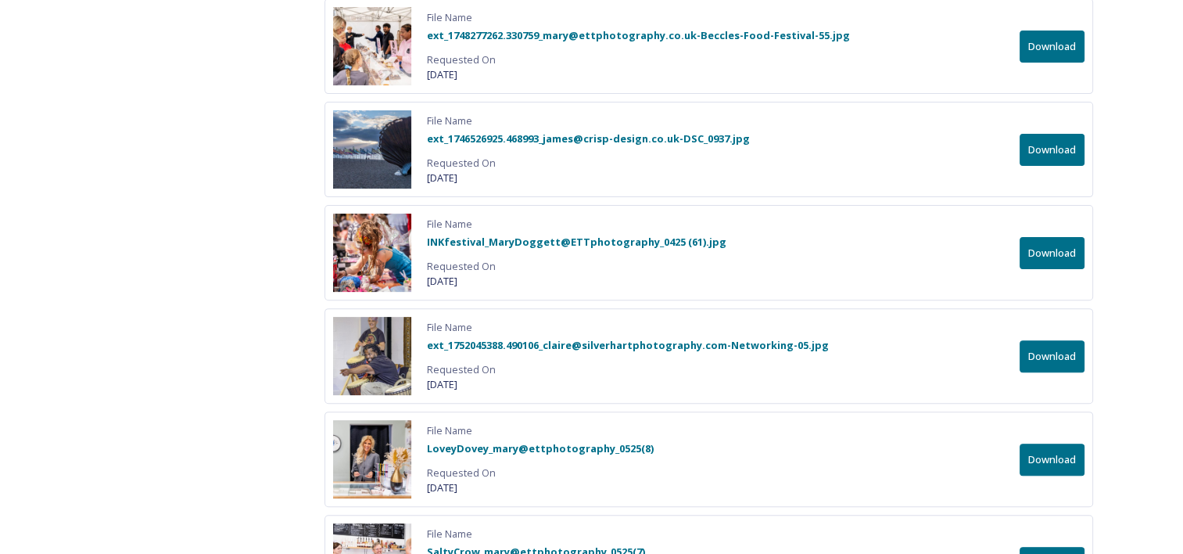
click at [1063, 547] on button "Download" at bounding box center [1052, 563] width 65 height 32
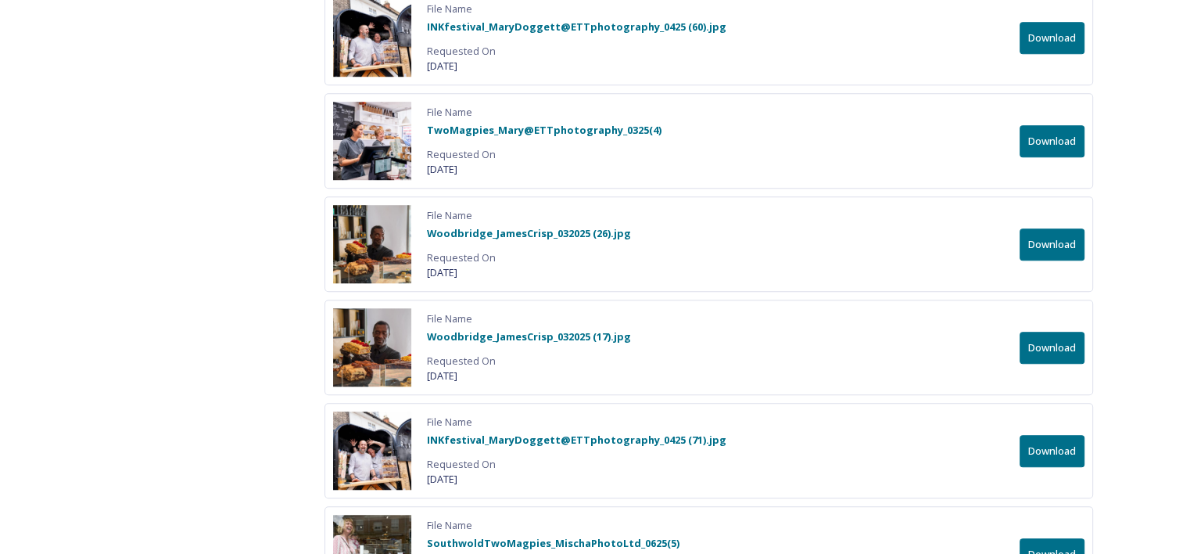
scroll to position [7018, 0]
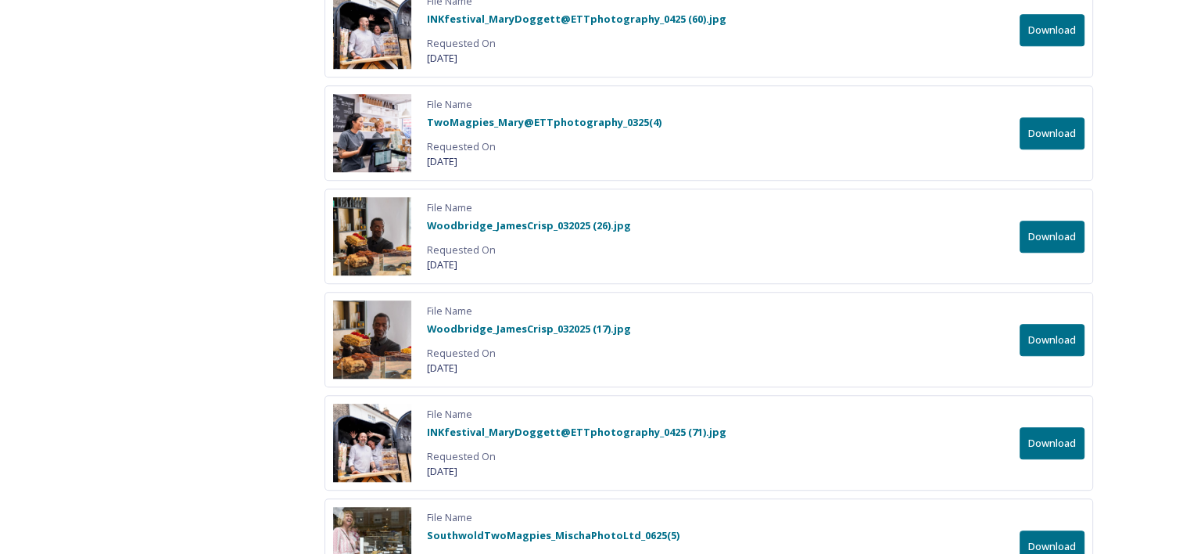
click at [1053, 14] on button "Download" at bounding box center [1052, 30] width 65 height 32
click at [1052, 117] on button "Download" at bounding box center [1052, 133] width 65 height 32
click at [1054, 221] on button "Download" at bounding box center [1052, 237] width 65 height 32
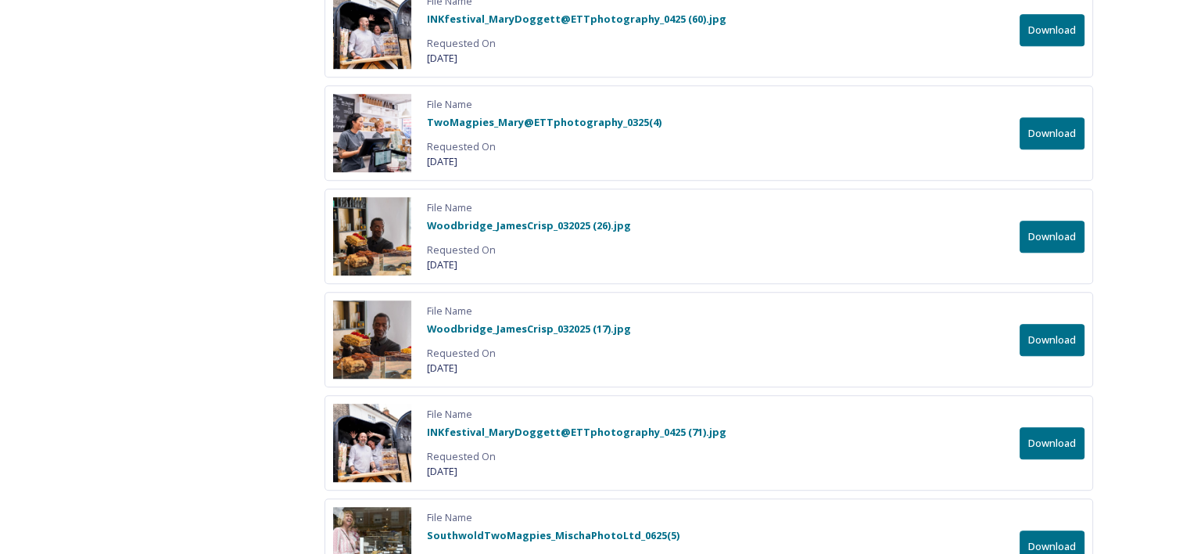
click at [1058, 324] on button "Download" at bounding box center [1052, 340] width 65 height 32
click at [1045, 427] on button "Download" at bounding box center [1052, 443] width 65 height 32
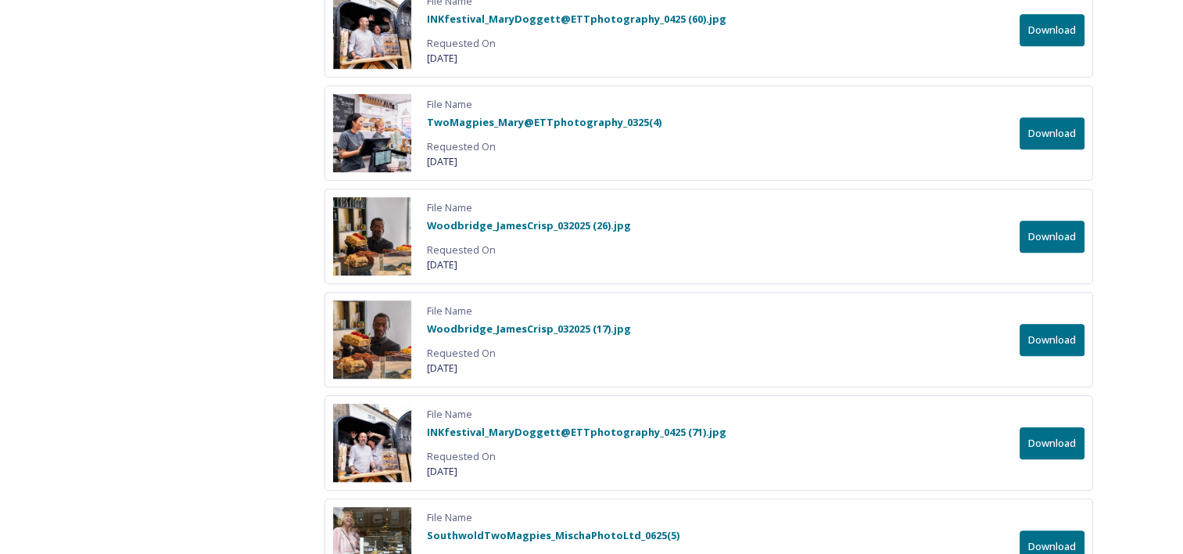
click at [1058, 530] on button "Download" at bounding box center [1052, 546] width 65 height 32
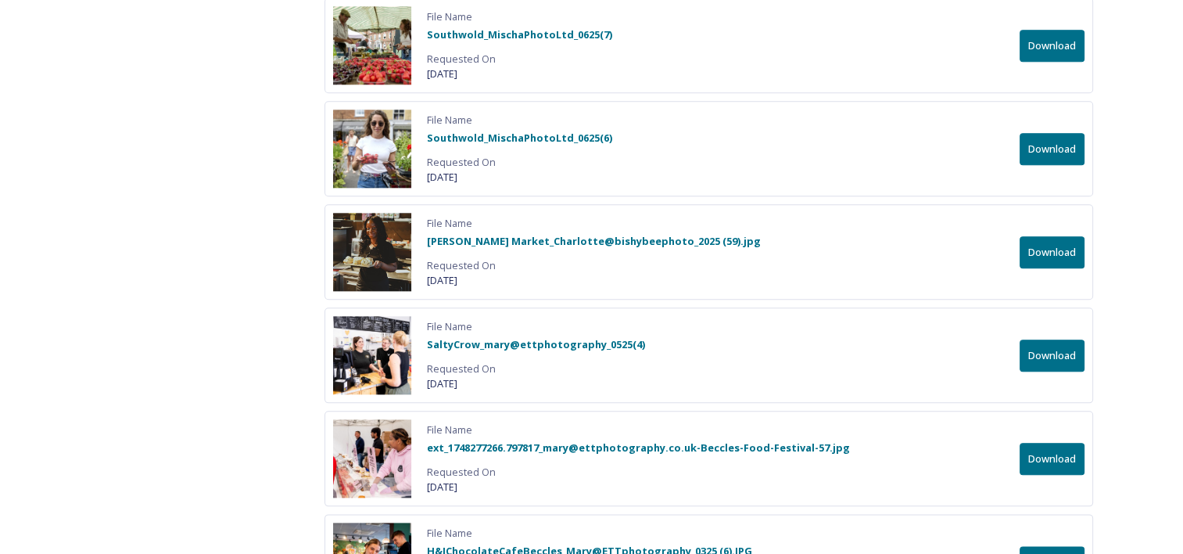
scroll to position [7623, 0]
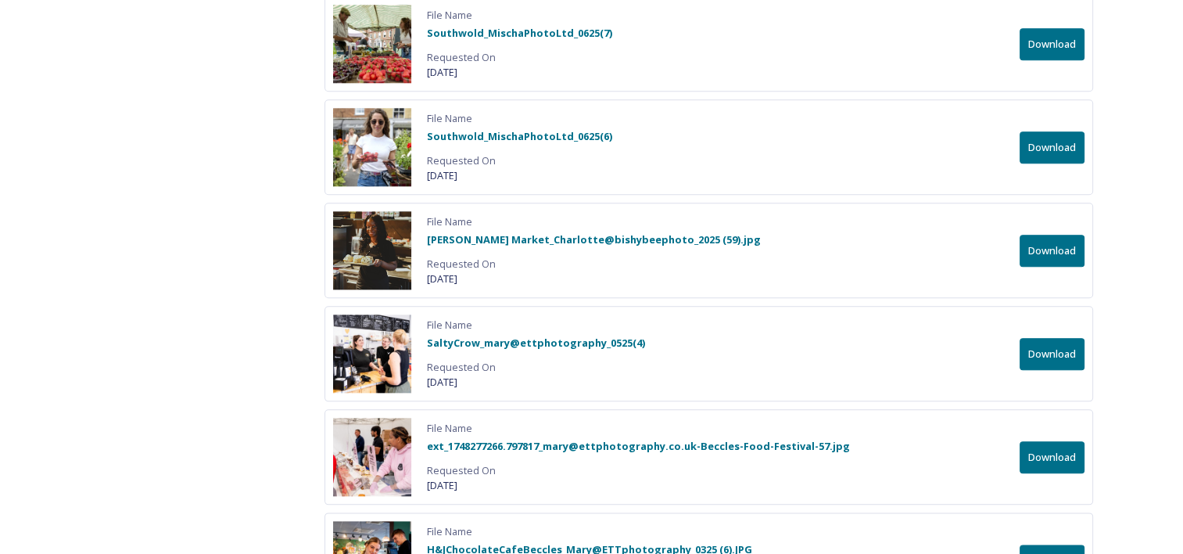
click at [1056, 28] on button "Download" at bounding box center [1052, 44] width 65 height 32
click at [1062, 131] on button "Download" at bounding box center [1052, 147] width 65 height 32
click at [1052, 235] on button "Download" at bounding box center [1052, 251] width 65 height 32
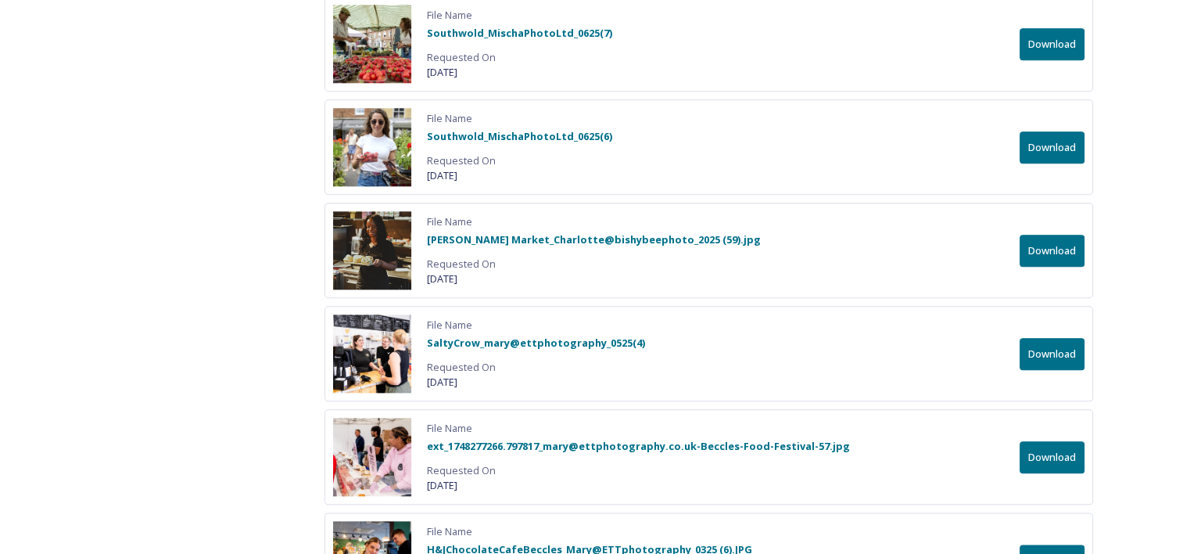
click at [1050, 338] on button "Download" at bounding box center [1052, 354] width 65 height 32
click at [1054, 441] on button "Download" at bounding box center [1052, 457] width 65 height 32
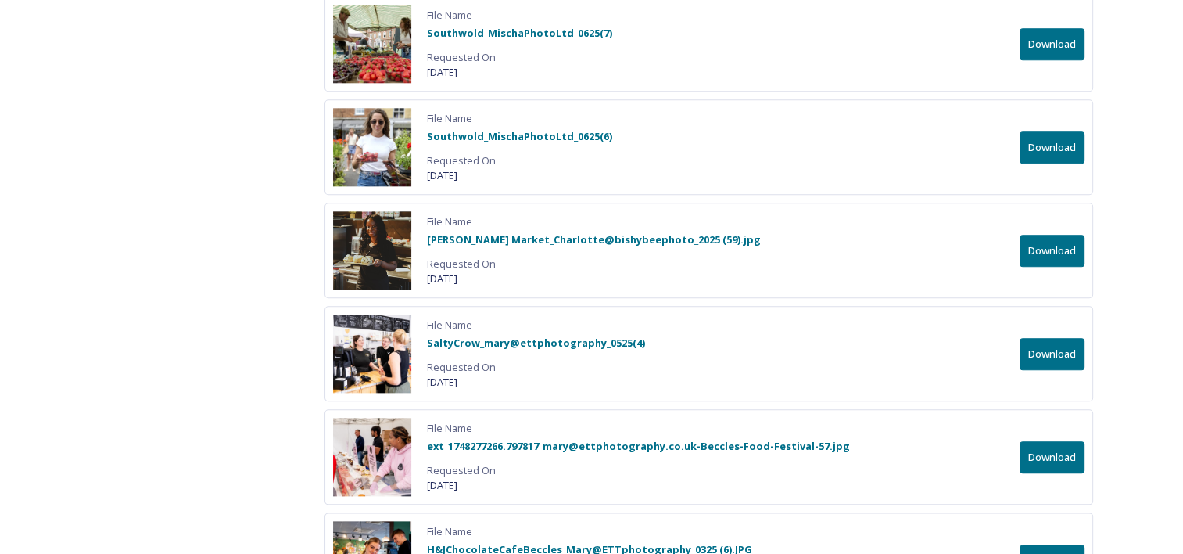
click at [1058, 544] on button "Download" at bounding box center [1052, 560] width 65 height 32
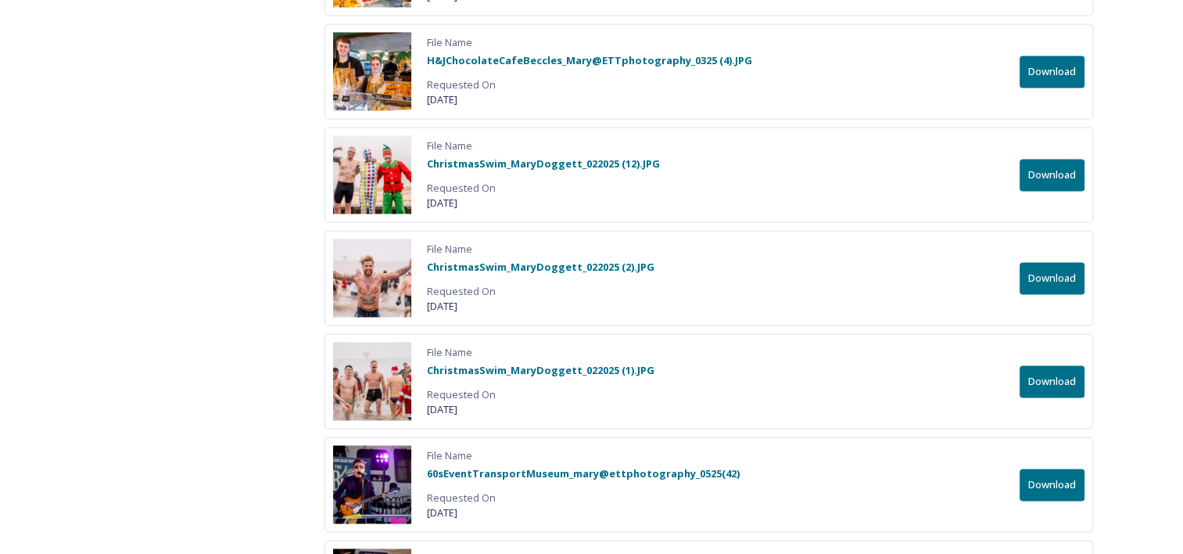
scroll to position [8229, 0]
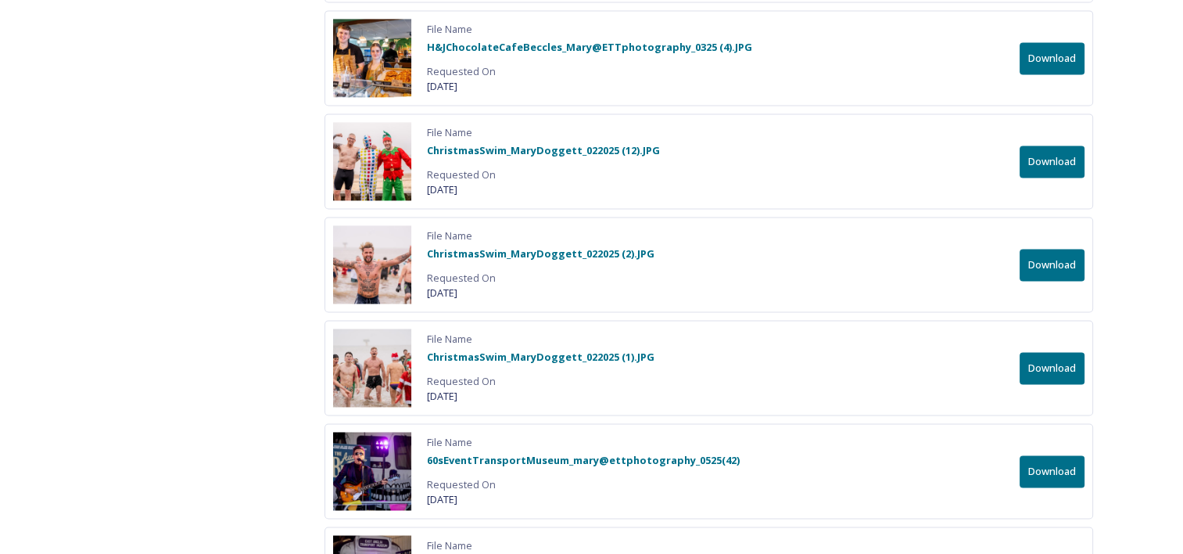
click at [1051, 42] on button "Download" at bounding box center [1052, 58] width 65 height 32
click at [1054, 145] on button "Download" at bounding box center [1052, 161] width 65 height 32
click at [1055, 249] on button "Download" at bounding box center [1052, 265] width 65 height 32
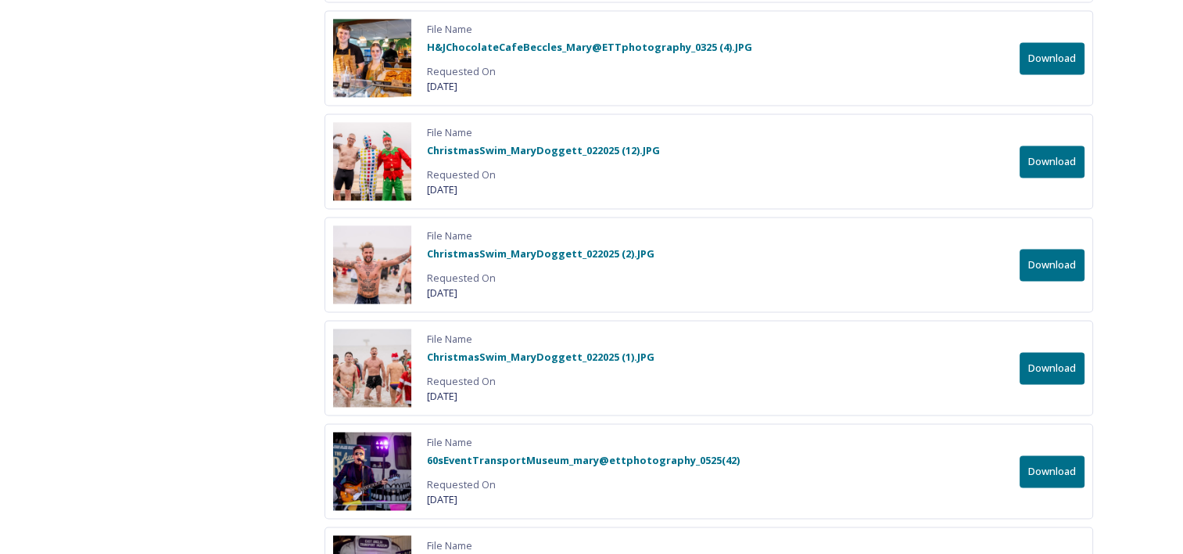
click at [1057, 352] on button "Download" at bounding box center [1052, 368] width 65 height 32
click at [1056, 455] on button "Download" at bounding box center [1052, 471] width 65 height 32
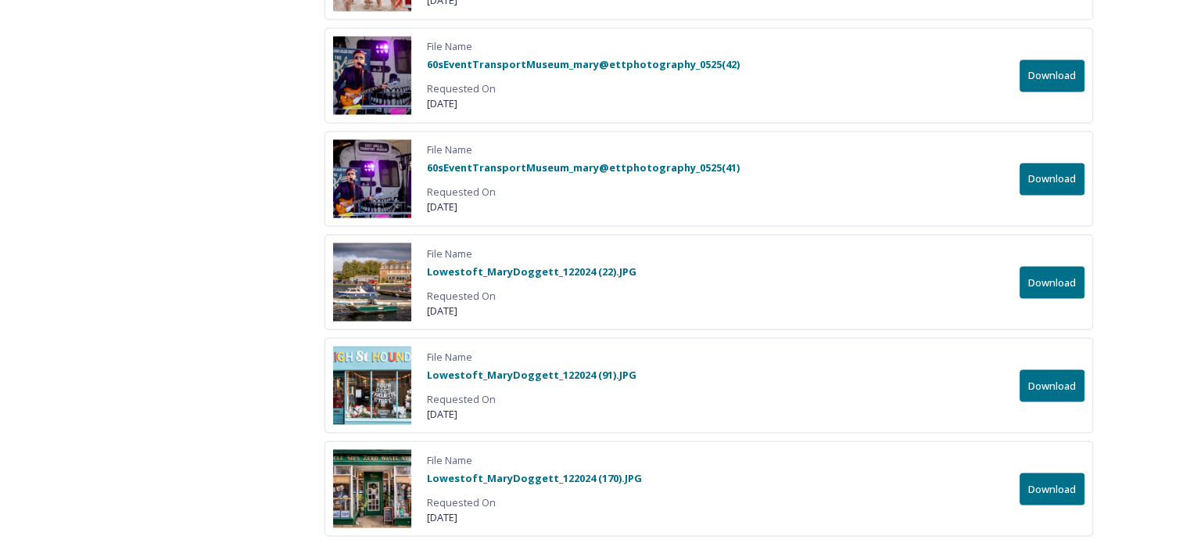
scroll to position [8635, 0]
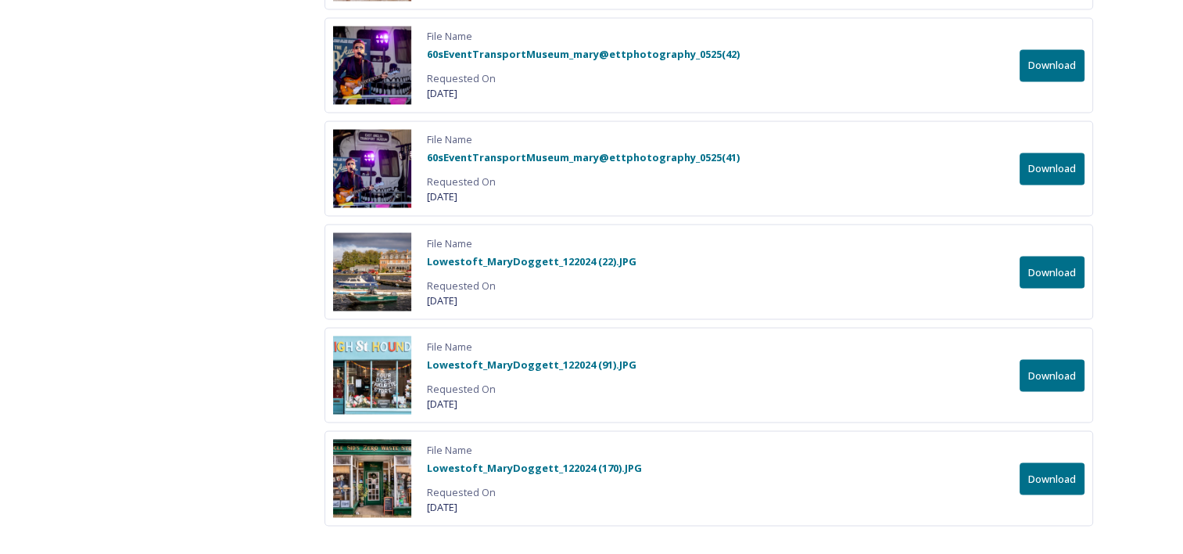
click at [1053, 153] on button "Download" at bounding box center [1052, 169] width 65 height 32
click at [1058, 256] on button "Download" at bounding box center [1052, 272] width 65 height 32
click at [1058, 359] on button "Download" at bounding box center [1052, 375] width 65 height 32
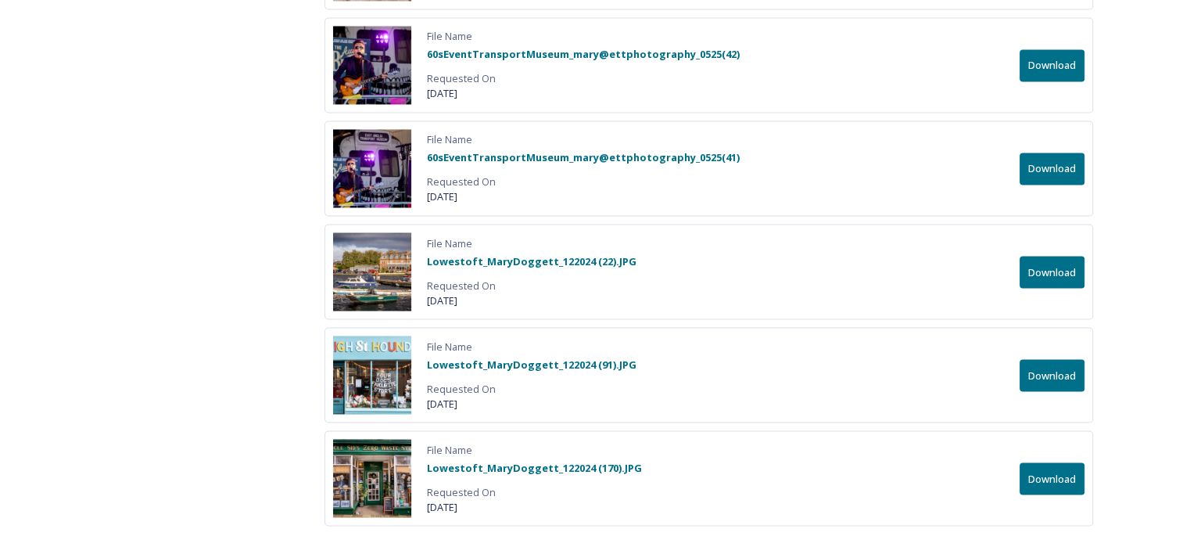
click at [1053, 462] on button "Download" at bounding box center [1052, 478] width 65 height 32
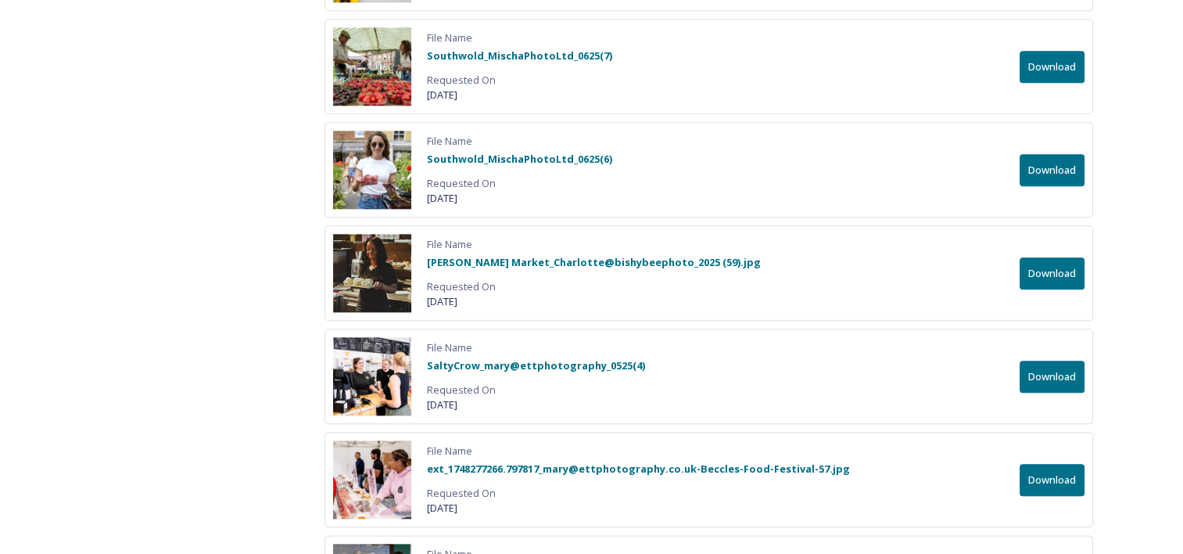
scroll to position [0, 0]
